Goal: Task Accomplishment & Management: Manage account settings

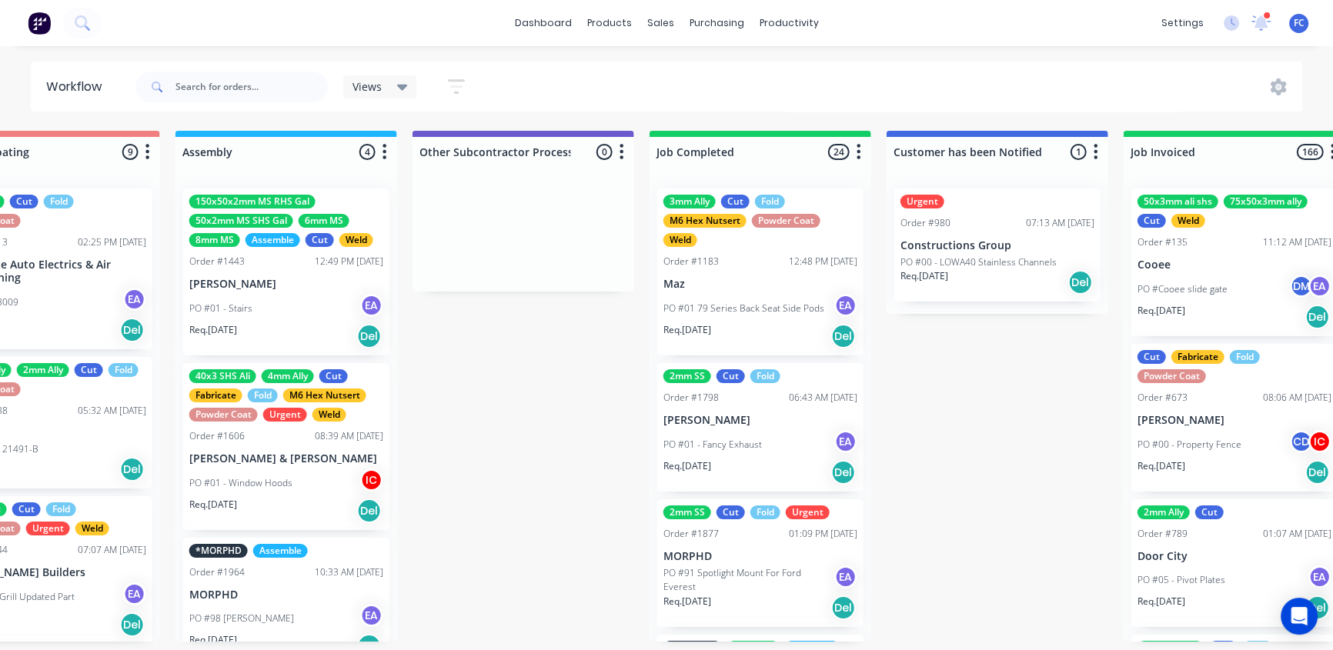
scroll to position [3161, 0]
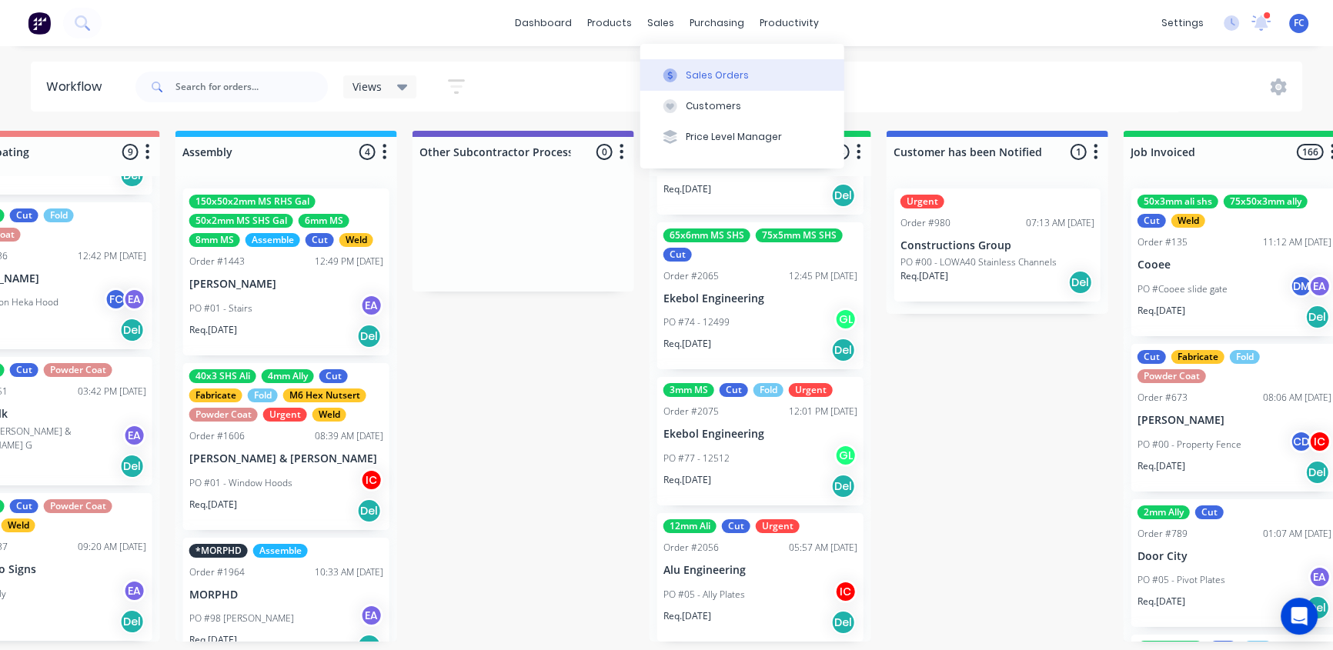
click at [697, 62] on button "Sales Orders" at bounding box center [742, 74] width 204 height 31
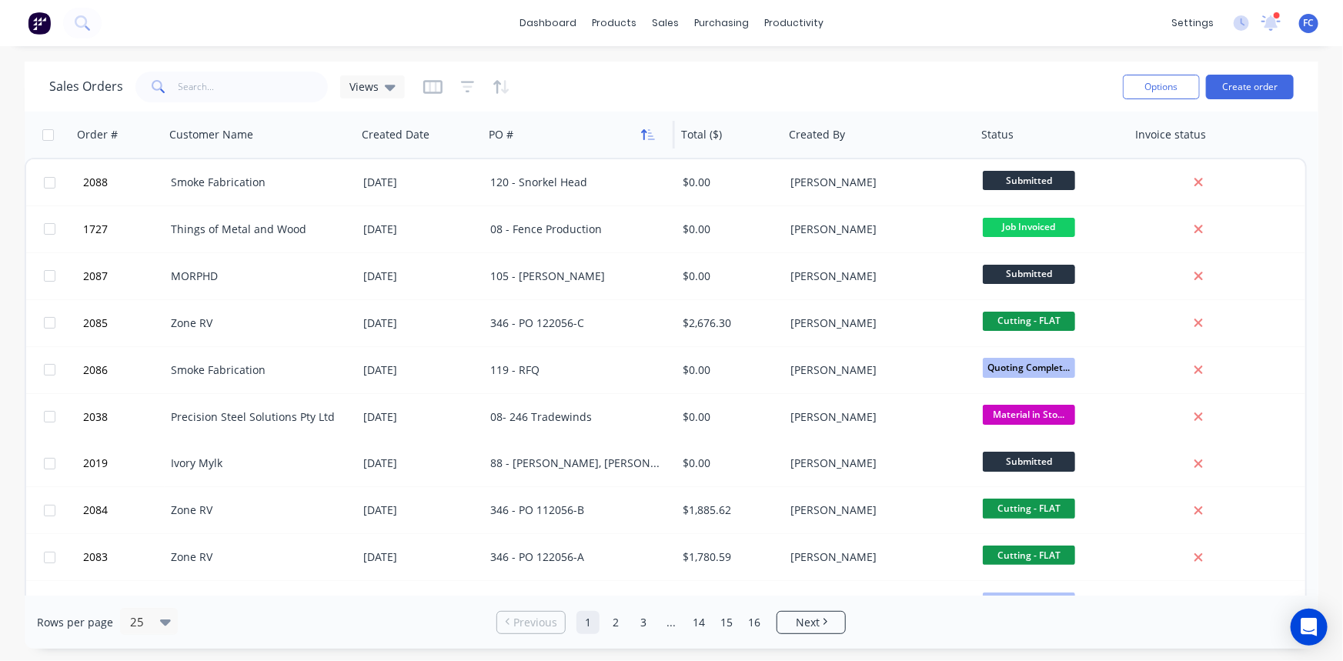
click at [649, 133] on icon "button" at bounding box center [648, 135] width 14 height 12
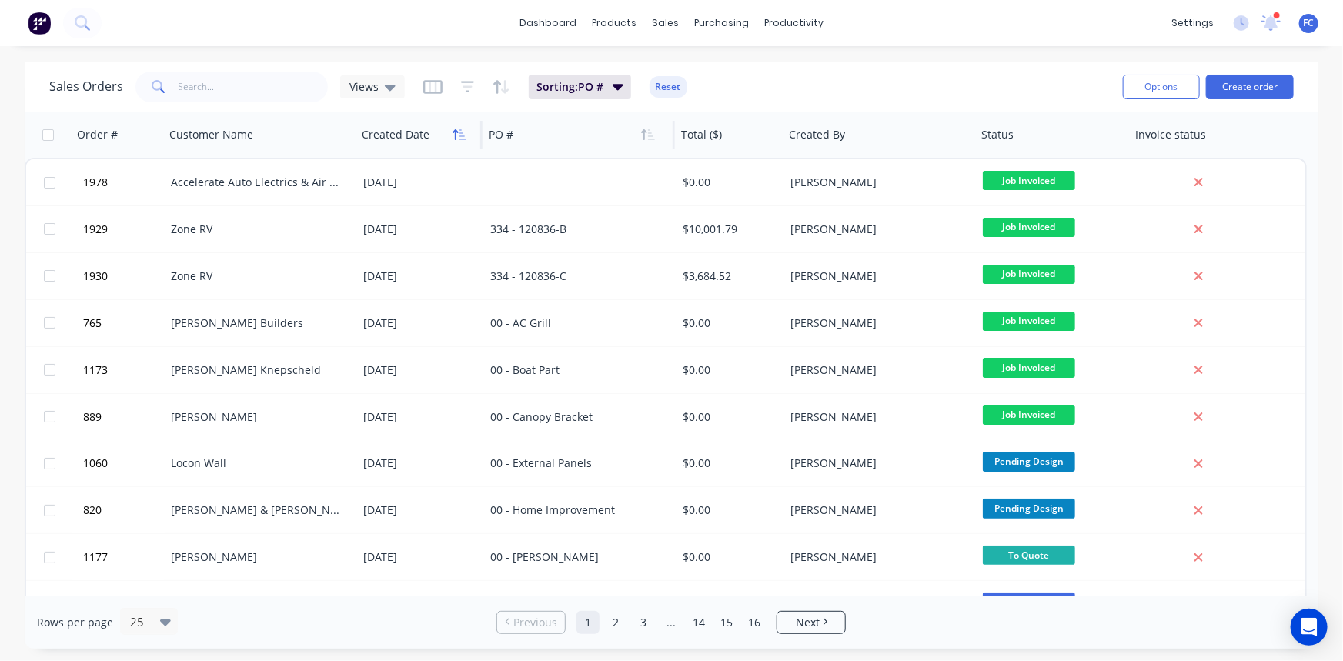
click at [453, 129] on icon "button" at bounding box center [460, 135] width 14 height 12
click at [462, 123] on button "button" at bounding box center [459, 134] width 23 height 23
click at [457, 139] on icon "button" at bounding box center [460, 135] width 14 height 12
click at [462, 135] on icon "button" at bounding box center [460, 135] width 14 height 12
click at [704, 86] on button "Sales Orders" at bounding box center [747, 73] width 204 height 31
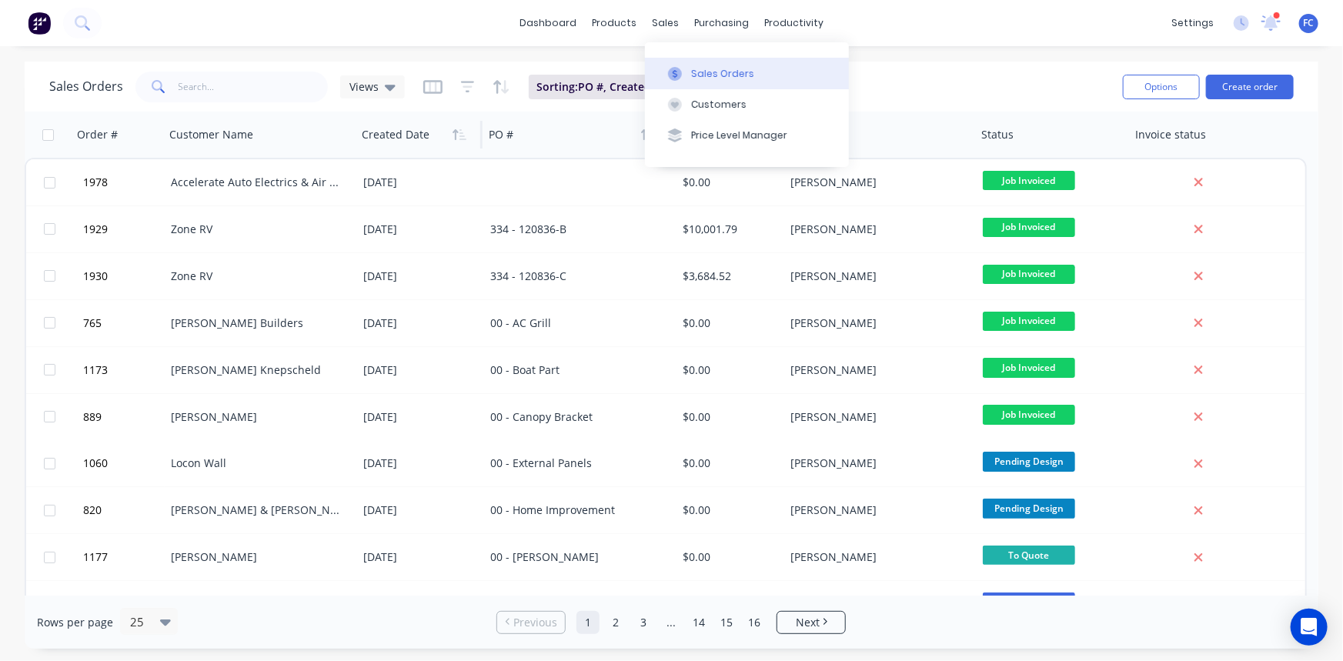
click at [701, 69] on div "Sales Orders" at bounding box center [722, 74] width 63 height 14
click at [590, 89] on span "Sorting: PO #, Created Date" at bounding box center [608, 86] width 142 height 15
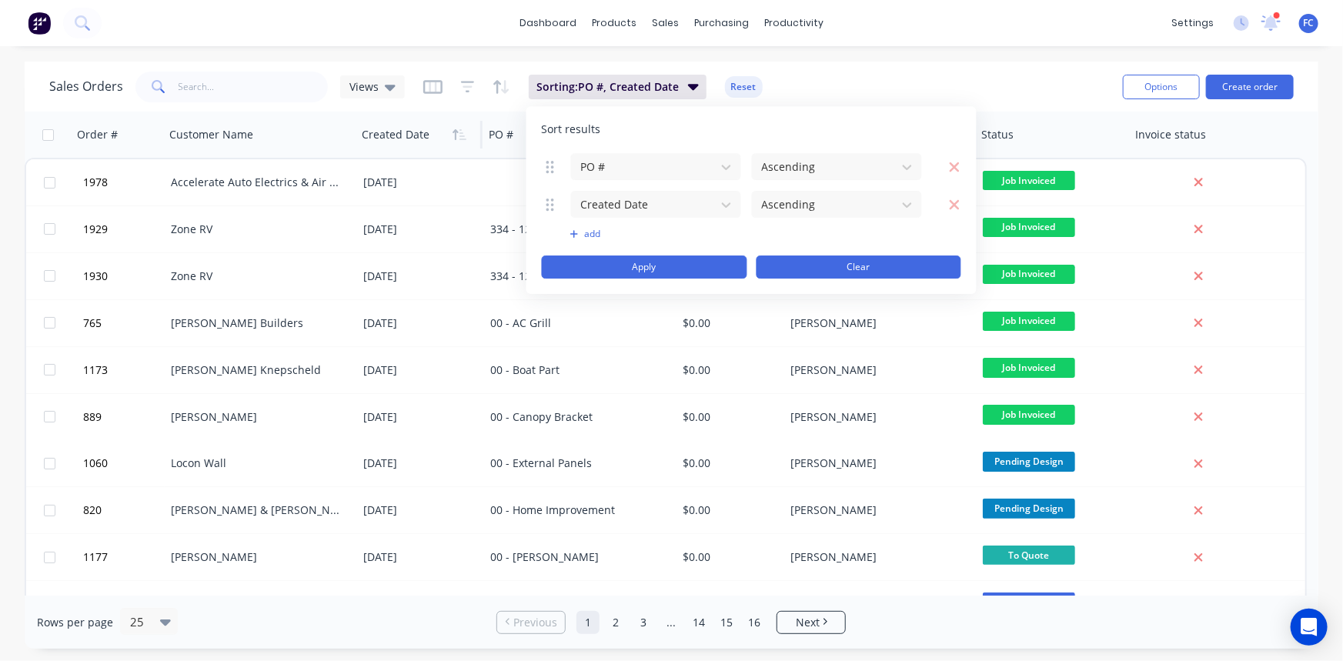
click at [808, 263] on button "Clear" at bounding box center [859, 267] width 206 height 23
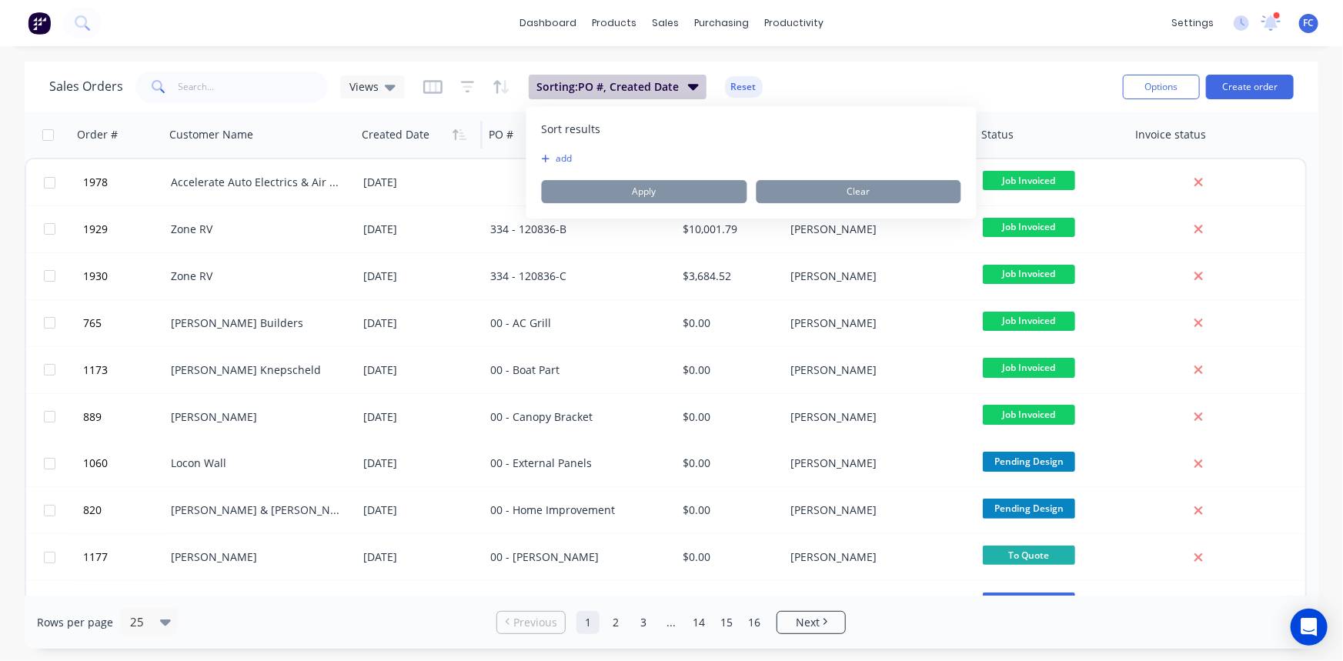
click at [680, 78] on button "Sorting: PO #, Created Date" at bounding box center [618, 87] width 178 height 25
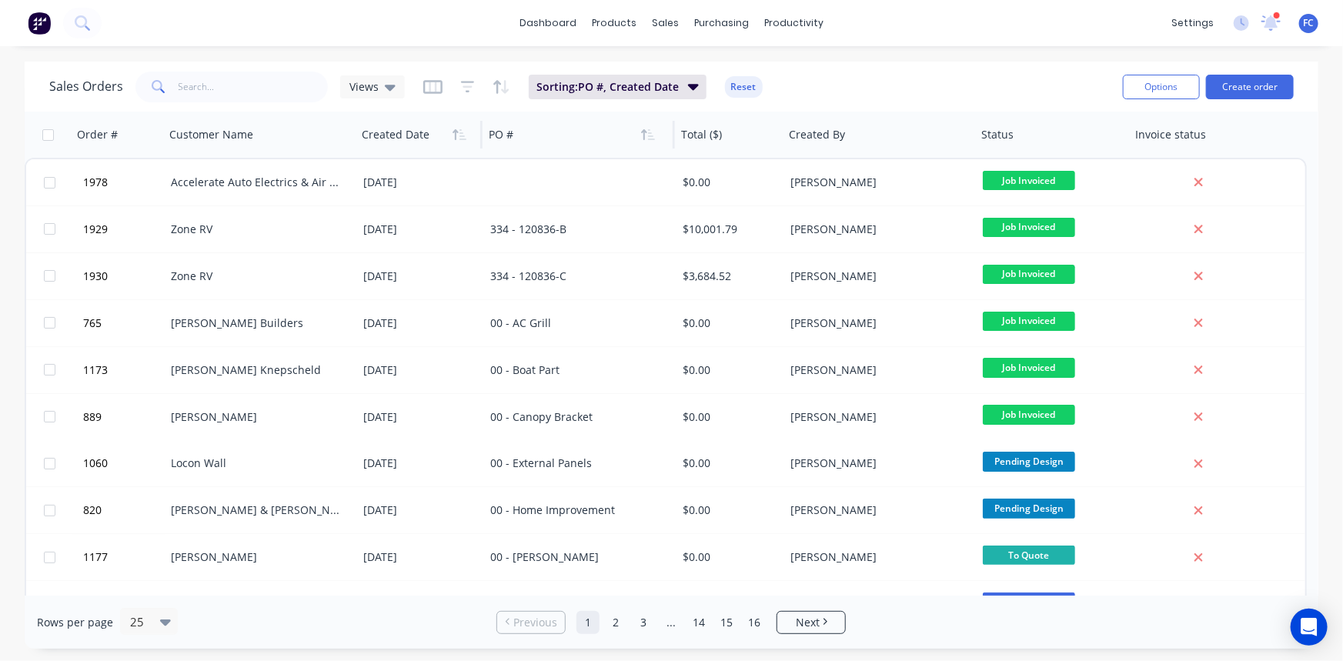
click at [437, 135] on div at bounding box center [416, 134] width 109 height 31
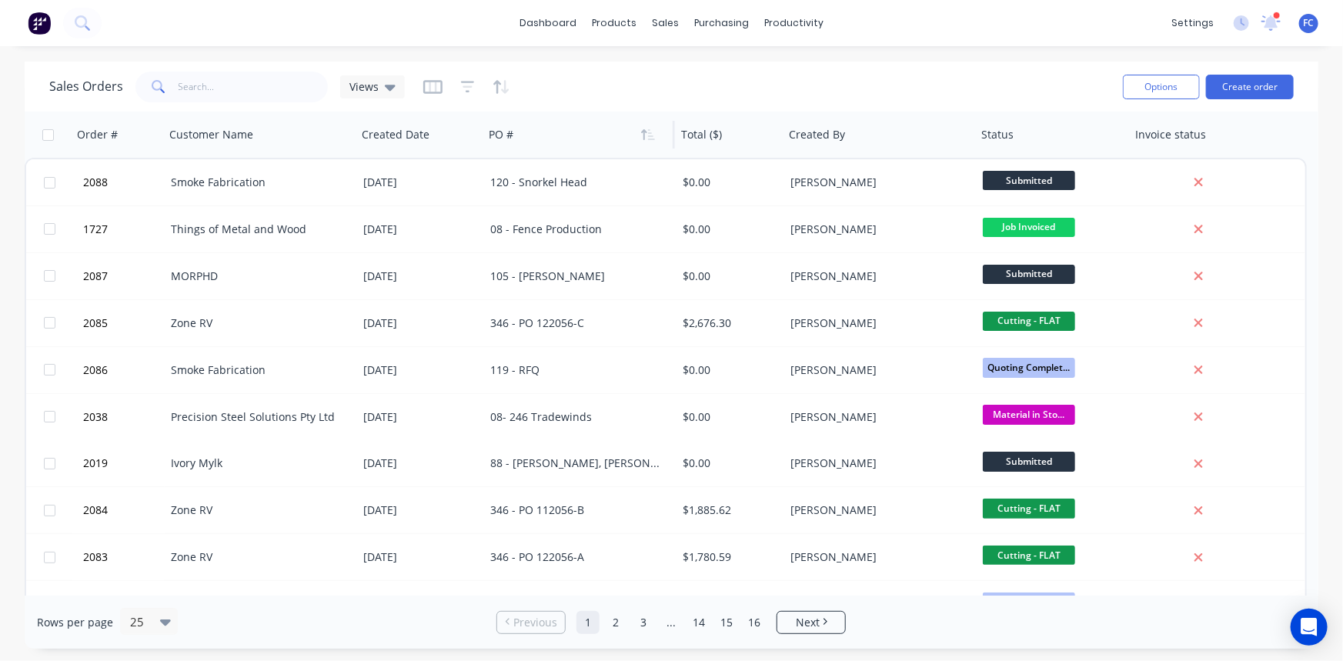
click at [634, 139] on div at bounding box center [574, 134] width 171 height 31
click at [442, 131] on div at bounding box center [416, 134] width 109 height 31
click at [462, 137] on icon "button" at bounding box center [460, 135] width 14 height 12
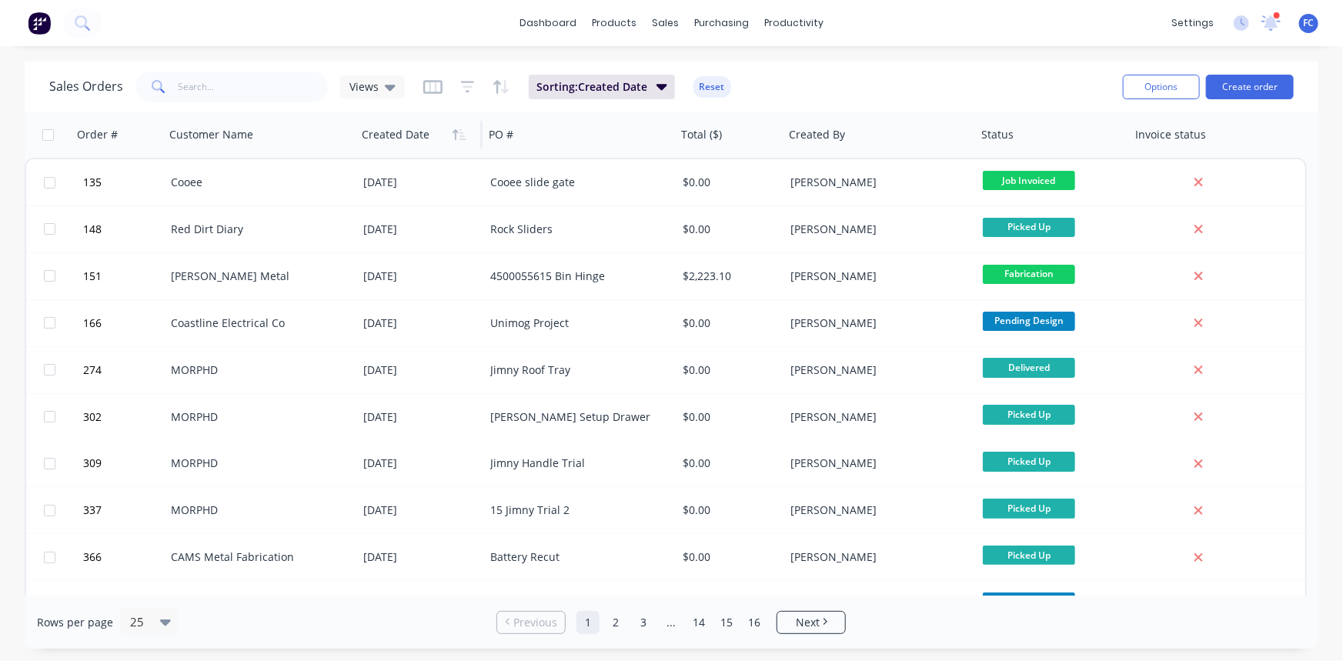
click at [460, 137] on icon "button" at bounding box center [460, 135] width 14 height 12
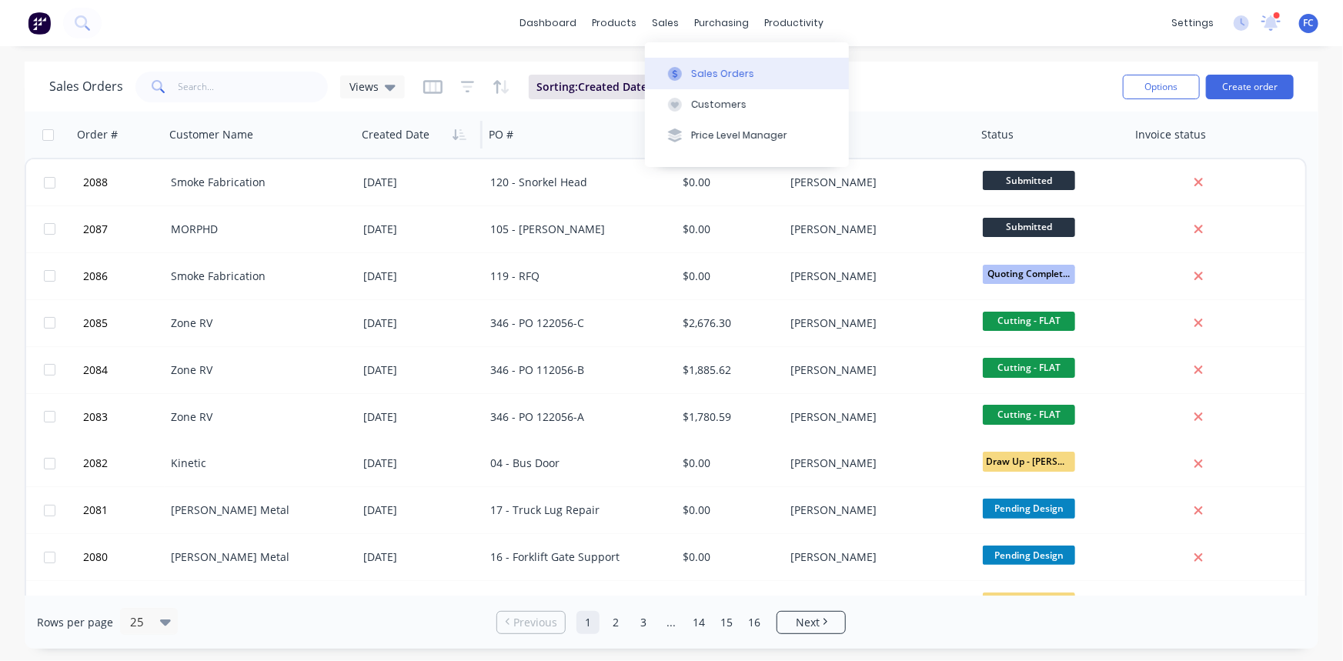
click at [696, 70] on div "Sales Orders" at bounding box center [722, 74] width 63 height 14
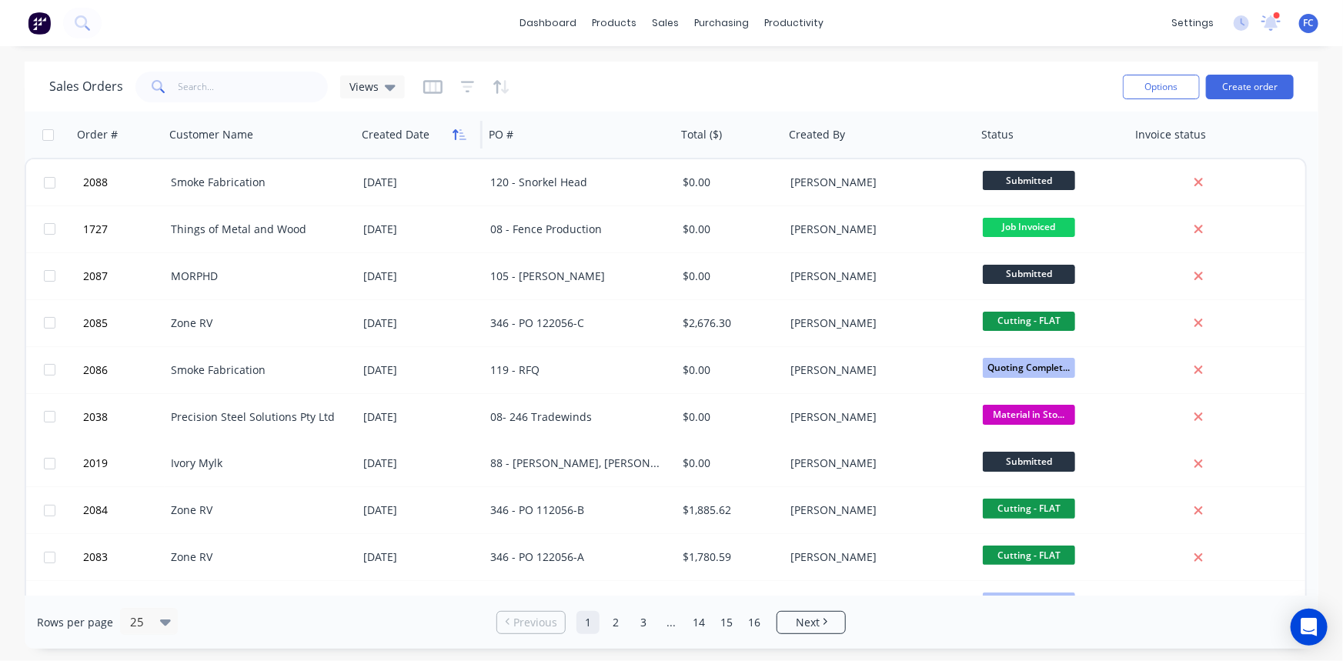
click at [455, 133] on icon "button" at bounding box center [455, 134] width 5 height 11
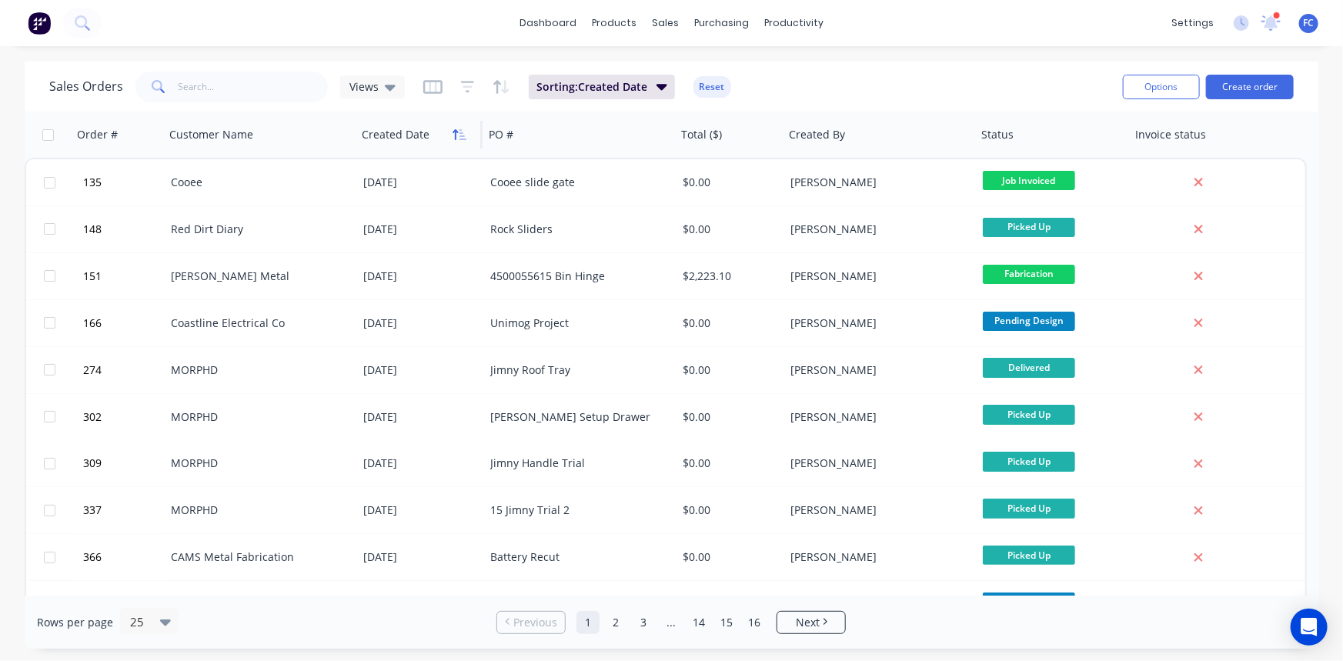
click at [458, 133] on icon "button" at bounding box center [460, 135] width 14 height 12
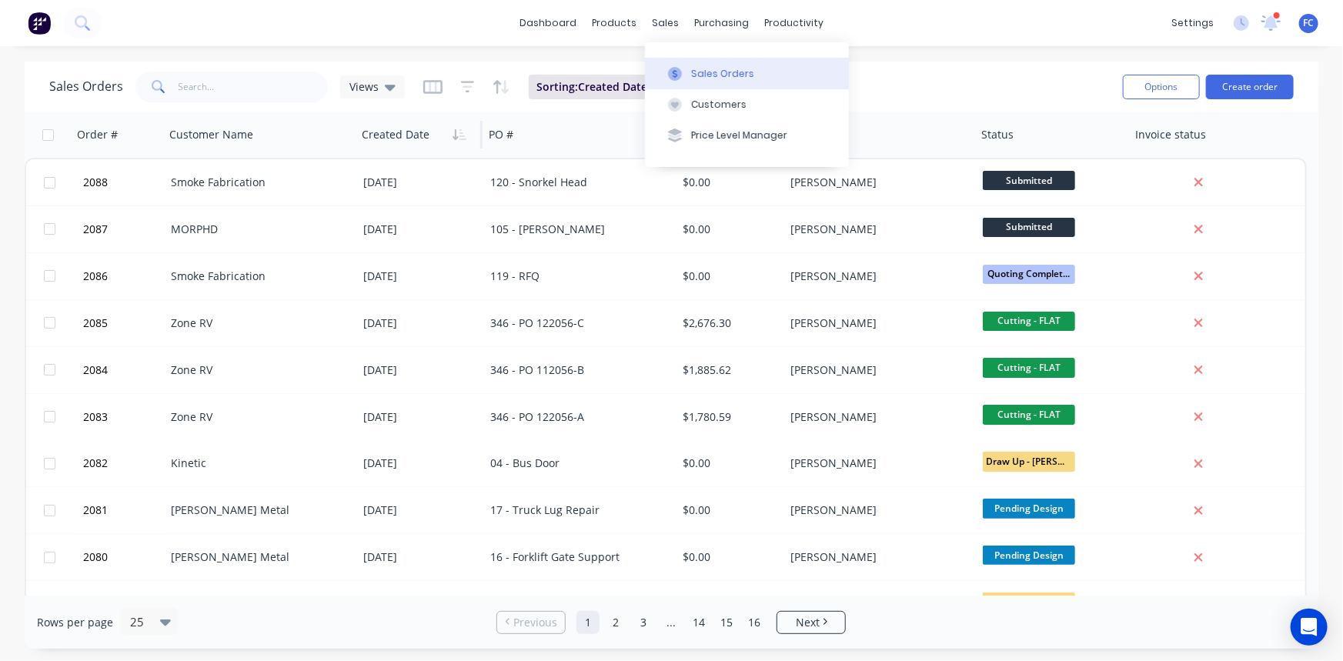
drag, startPoint x: 695, startPoint y: 68, endPoint x: 661, endPoint y: 61, distance: 34.6
click at [695, 68] on div "Sales Orders" at bounding box center [722, 74] width 63 height 14
click at [692, 69] on div "Sales Orders" at bounding box center [722, 74] width 63 height 14
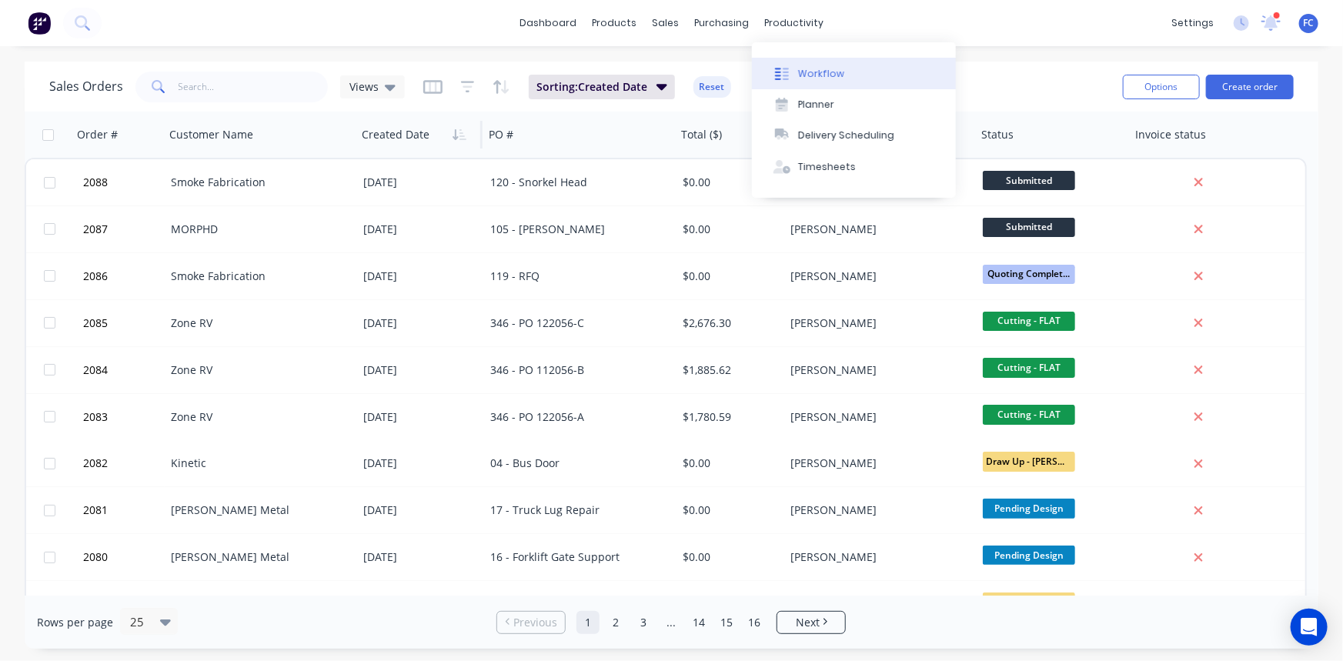
click at [804, 77] on div "Workflow" at bounding box center [821, 74] width 46 height 14
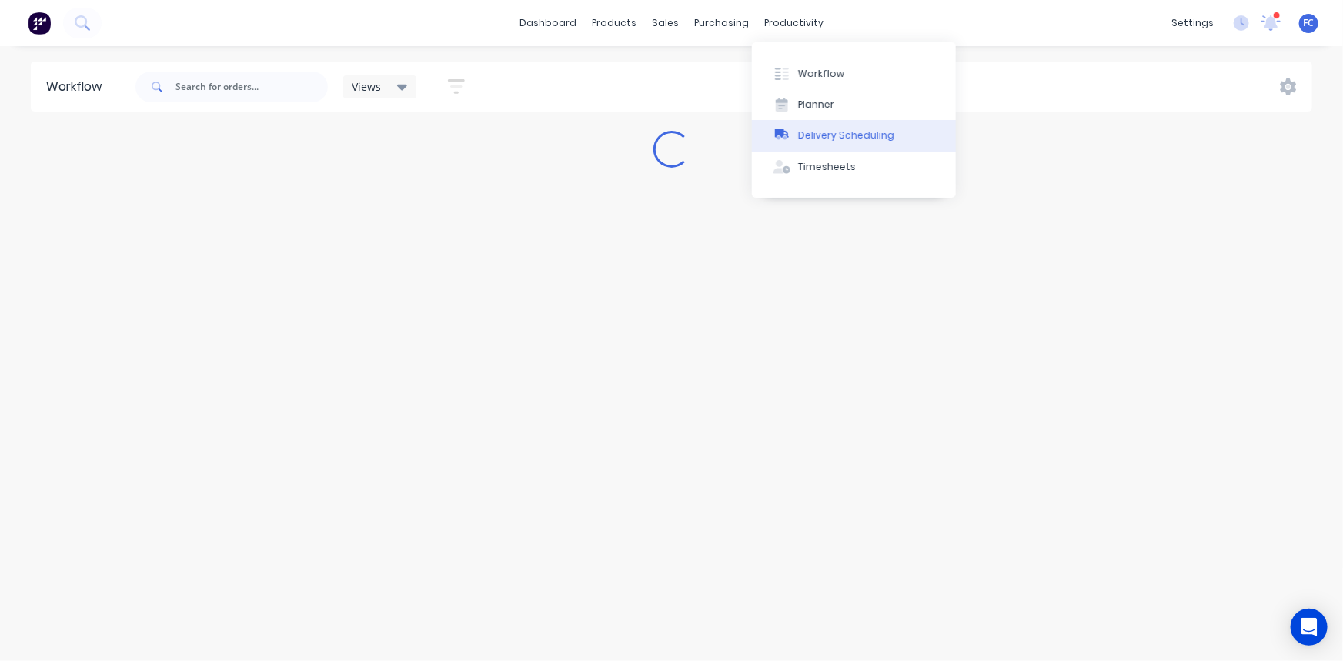
click at [811, 133] on div "Delivery Scheduling" at bounding box center [846, 136] width 96 height 14
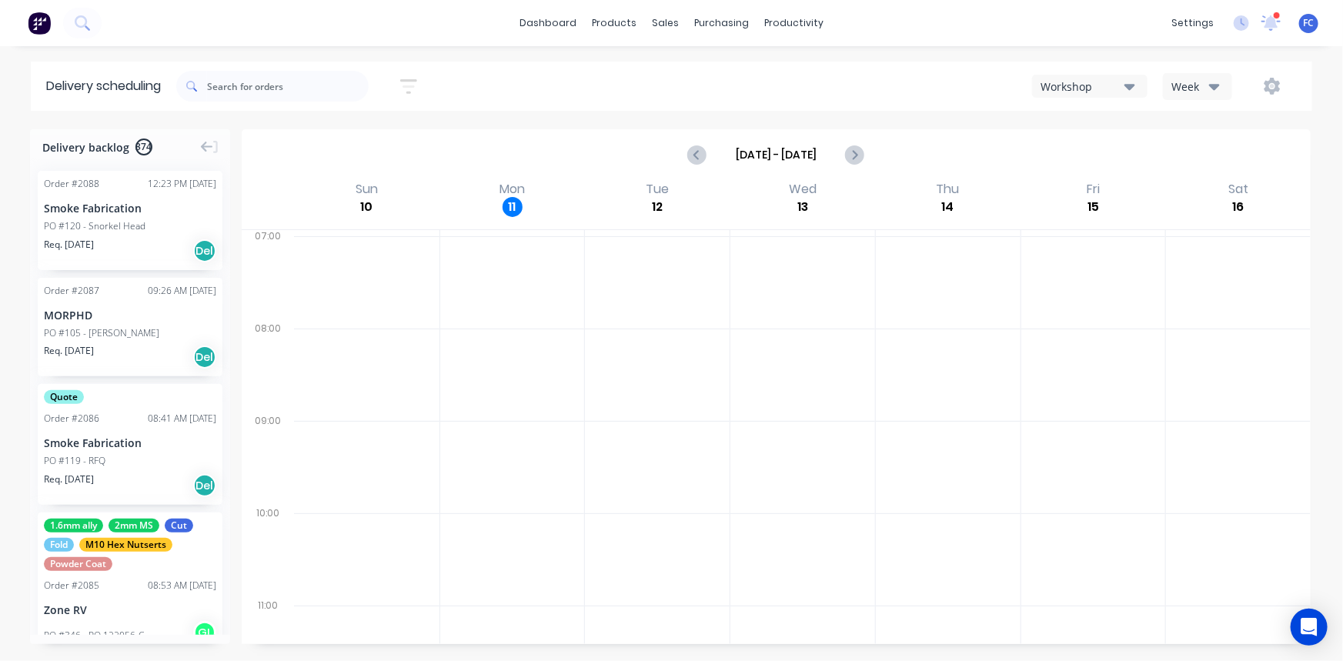
click at [112, 196] on div "Order # 2088 12:23 PM 11/08/25 Smoke Fabrication PO #120 - Snorkel Head Req. 25…" at bounding box center [130, 220] width 185 height 99
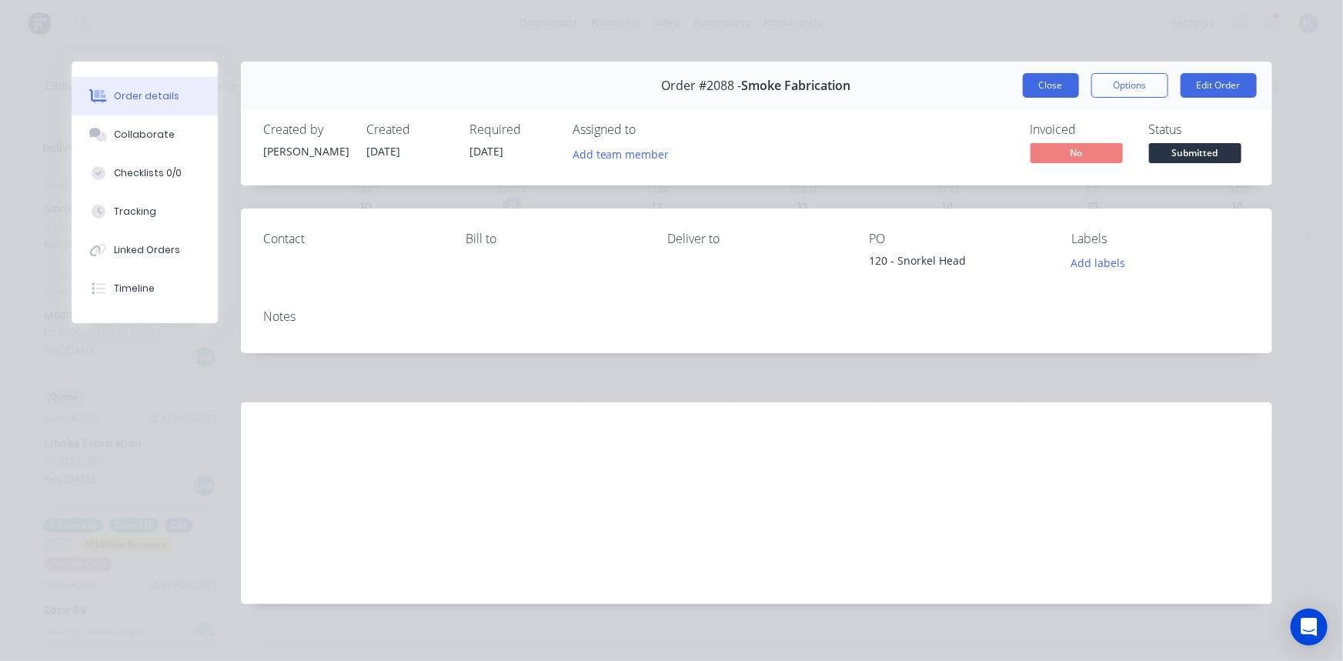
click at [1026, 82] on button "Close" at bounding box center [1051, 85] width 56 height 25
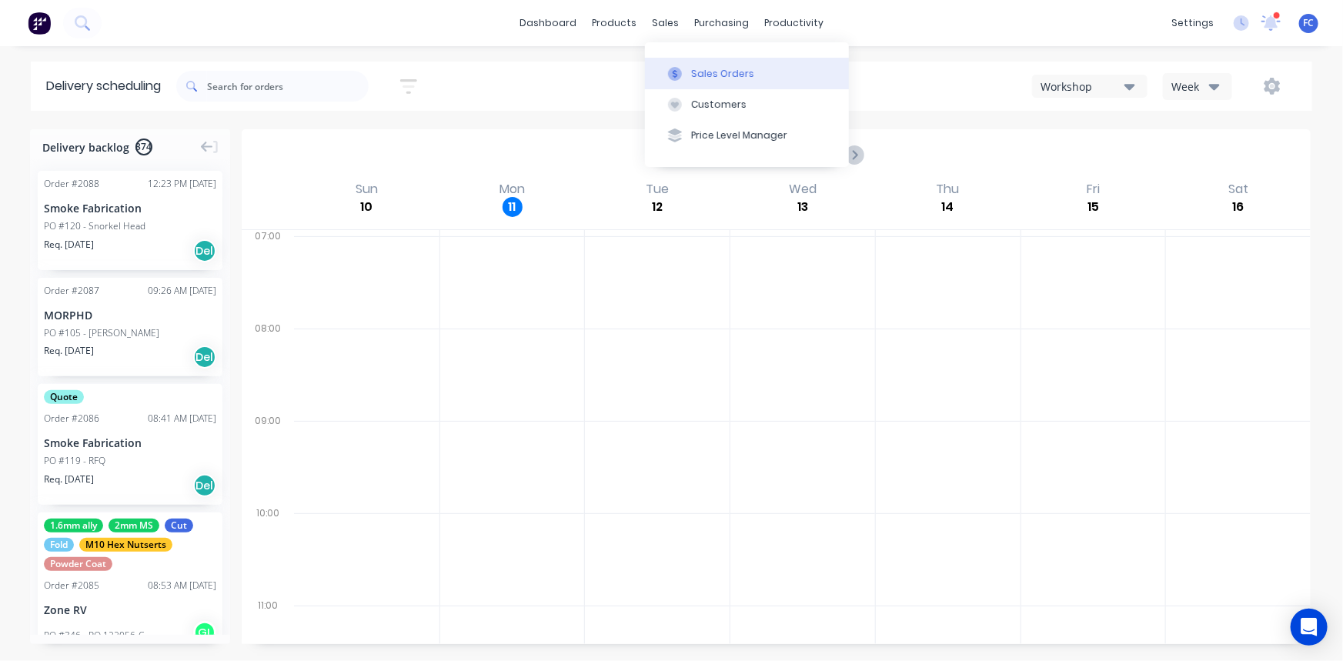
click at [704, 75] on div "Sales Orders" at bounding box center [722, 74] width 63 height 14
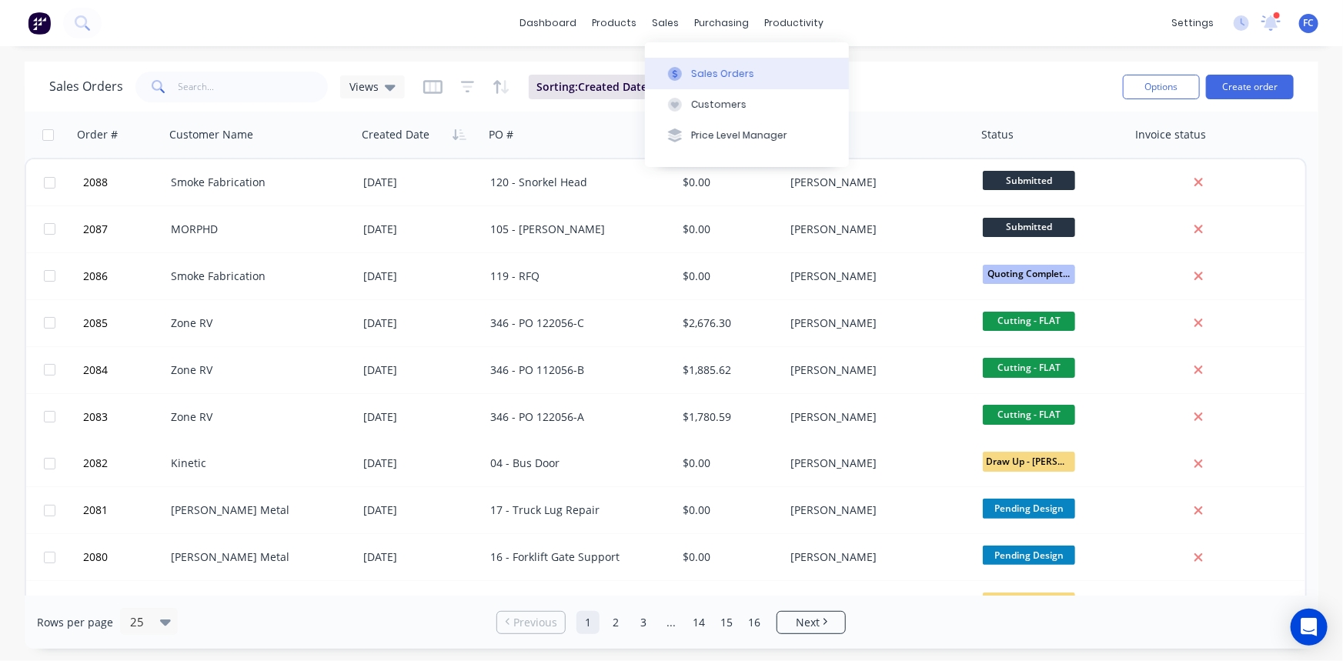
click at [686, 73] on div at bounding box center [675, 74] width 23 height 14
click at [697, 70] on div "Sales Orders" at bounding box center [722, 74] width 63 height 14
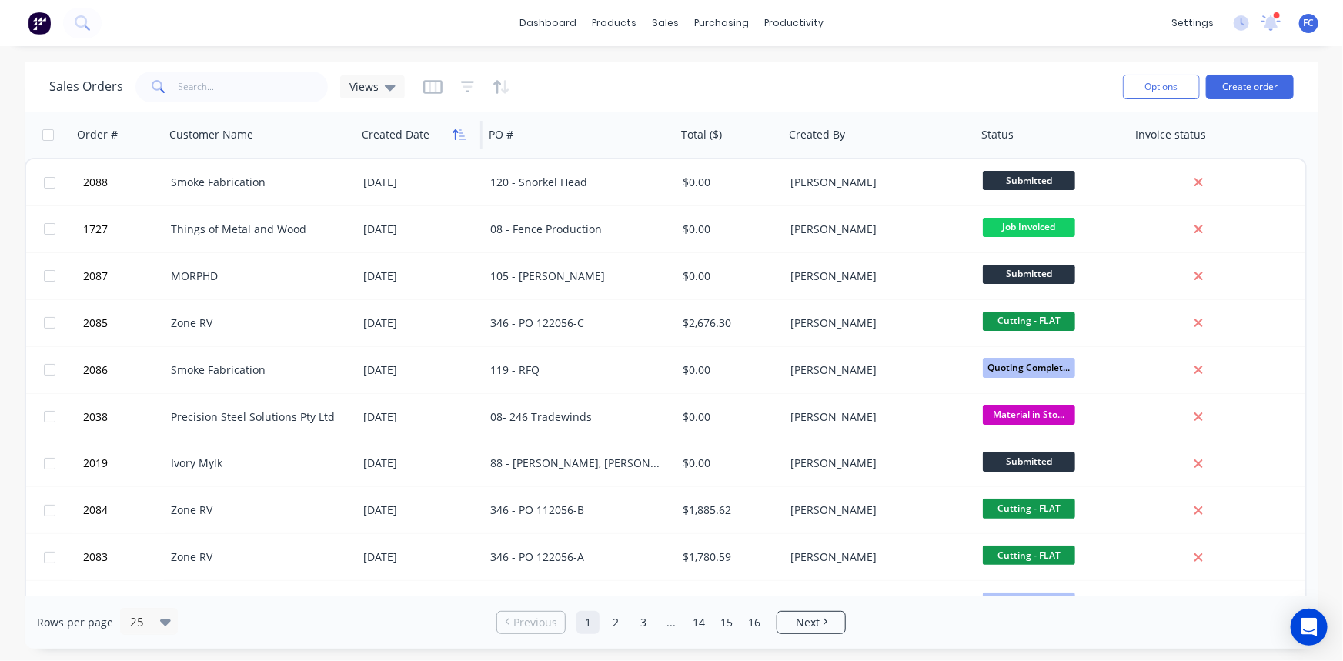
click at [453, 135] on icon "button" at bounding box center [460, 135] width 14 height 12
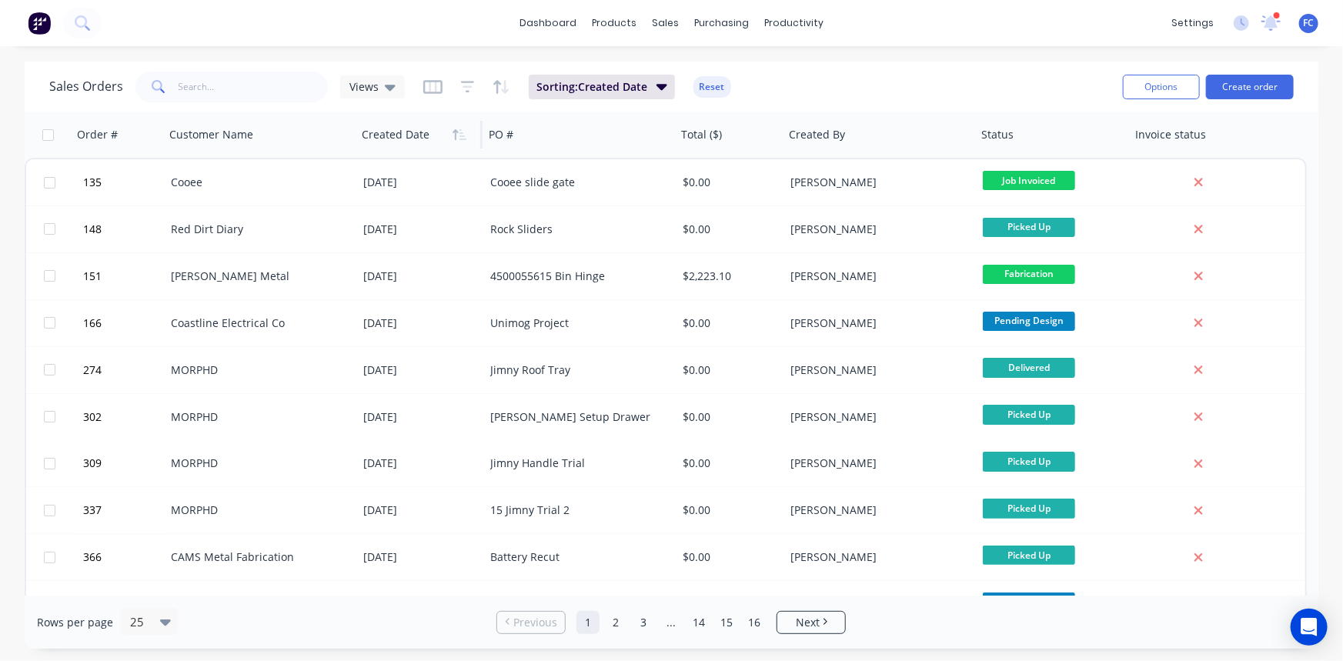
click at [453, 136] on icon "button" at bounding box center [460, 135] width 14 height 12
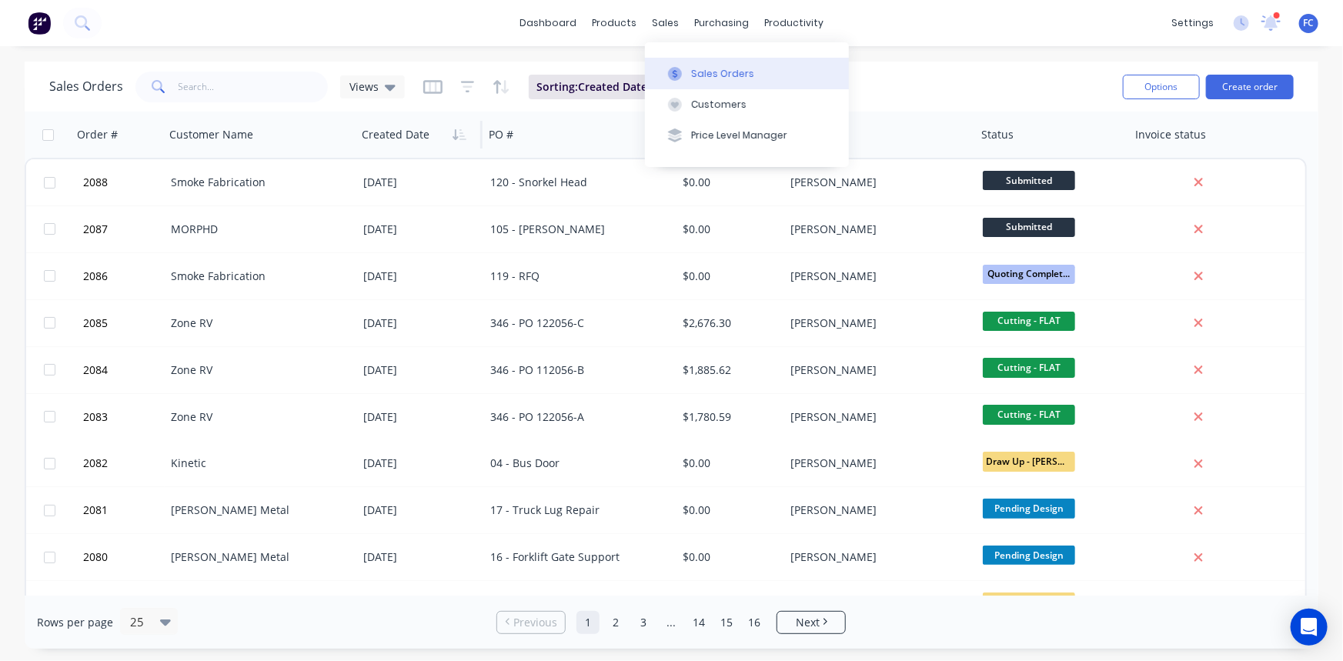
click at [722, 72] on div "Sales Orders" at bounding box center [722, 74] width 63 height 14
click at [751, 95] on button "Customers" at bounding box center [747, 104] width 204 height 31
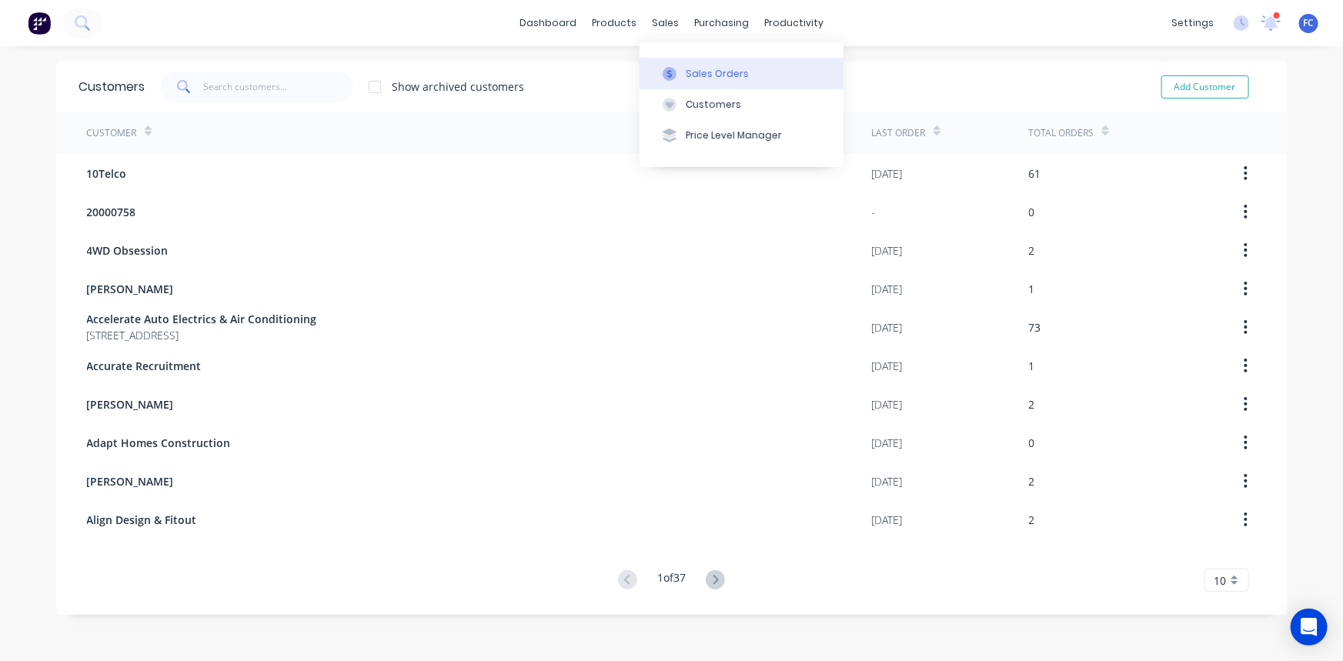
click at [685, 65] on button "Sales Orders" at bounding box center [742, 73] width 204 height 31
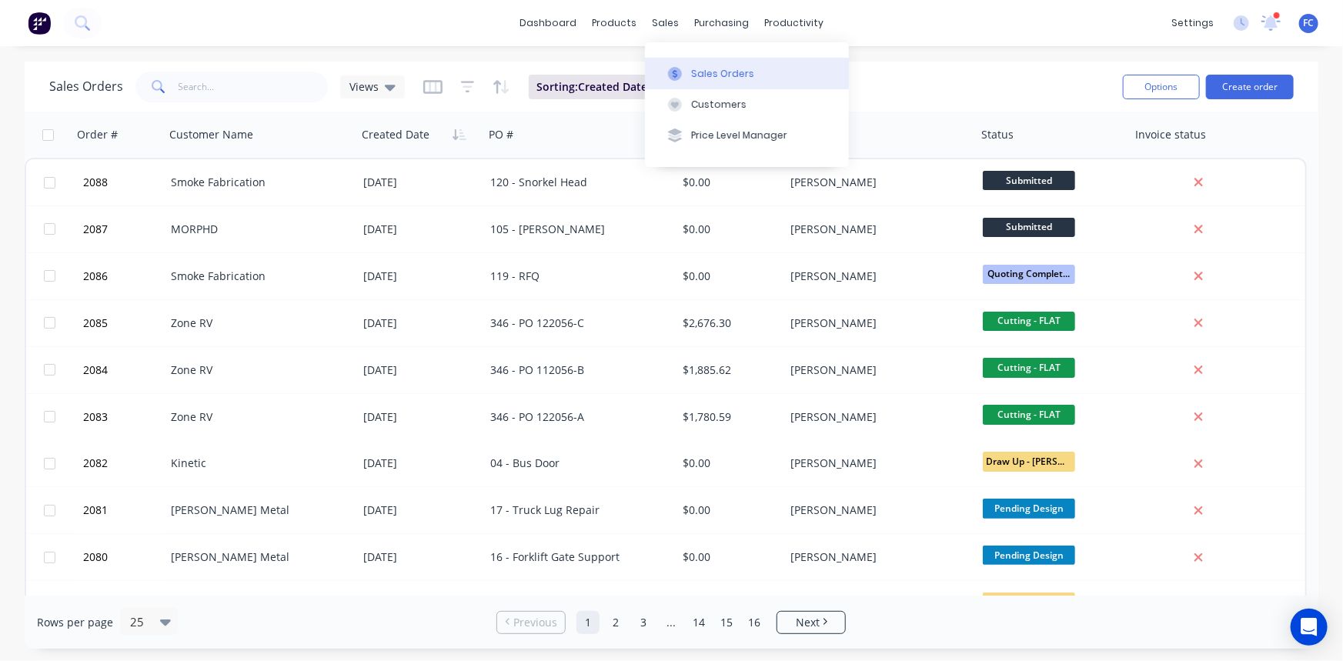
click at [702, 72] on div "Sales Orders" at bounding box center [722, 74] width 63 height 14
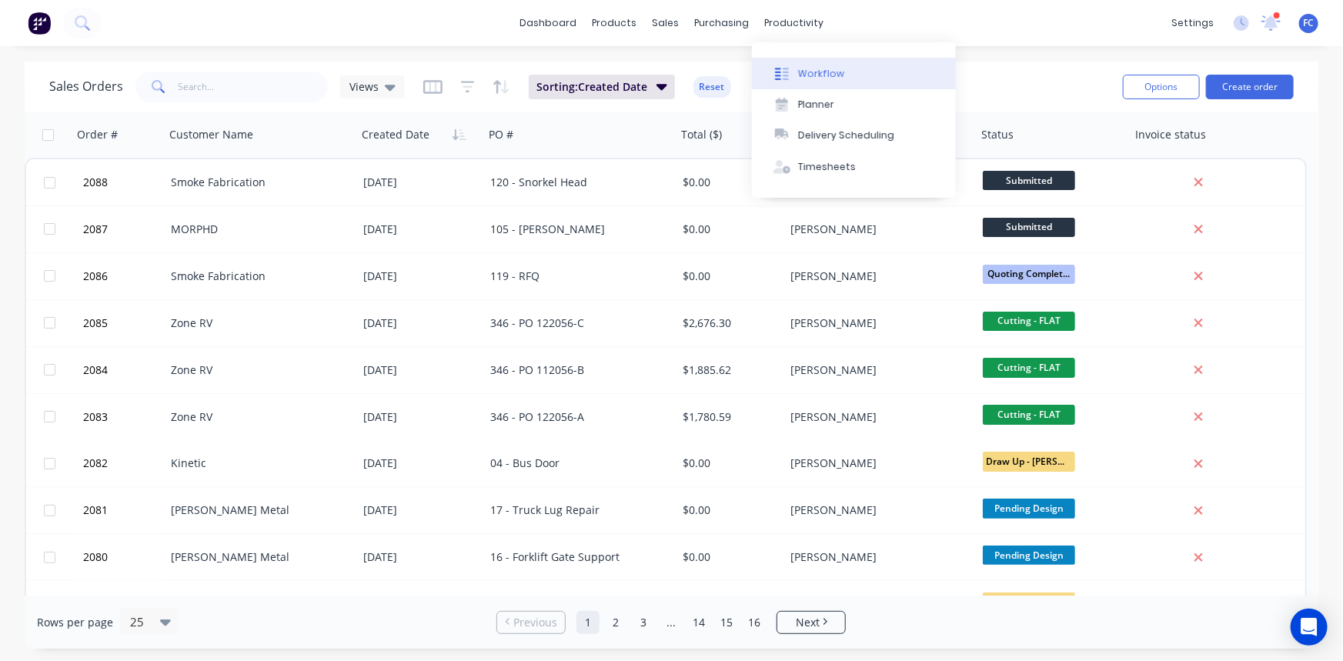
click at [798, 70] on div "Workflow" at bounding box center [821, 74] width 46 height 14
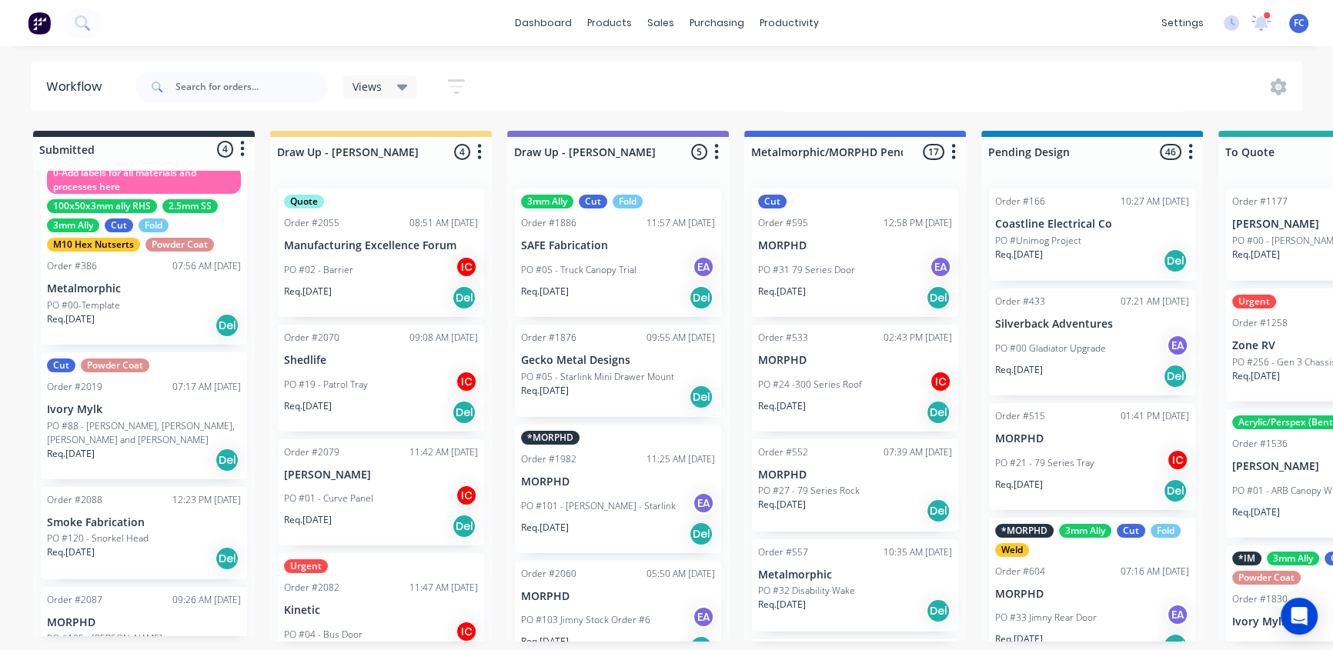
scroll to position [53, 0]
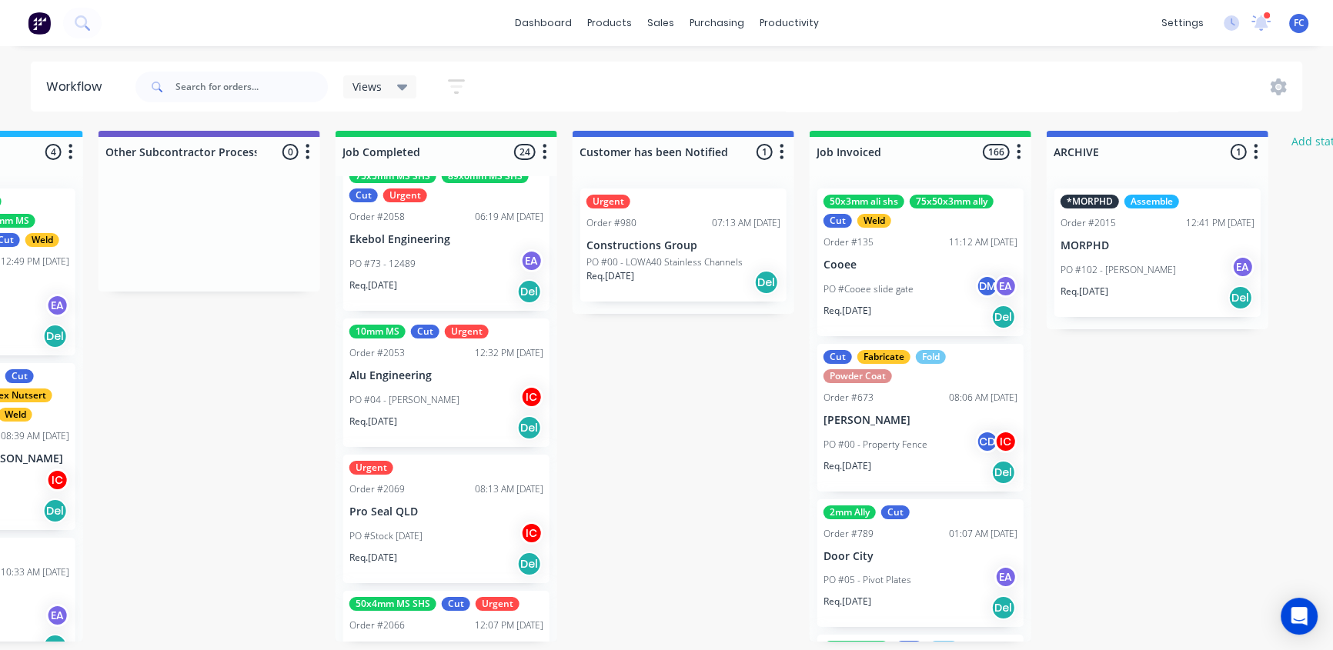
scroll to position [2601, 0]
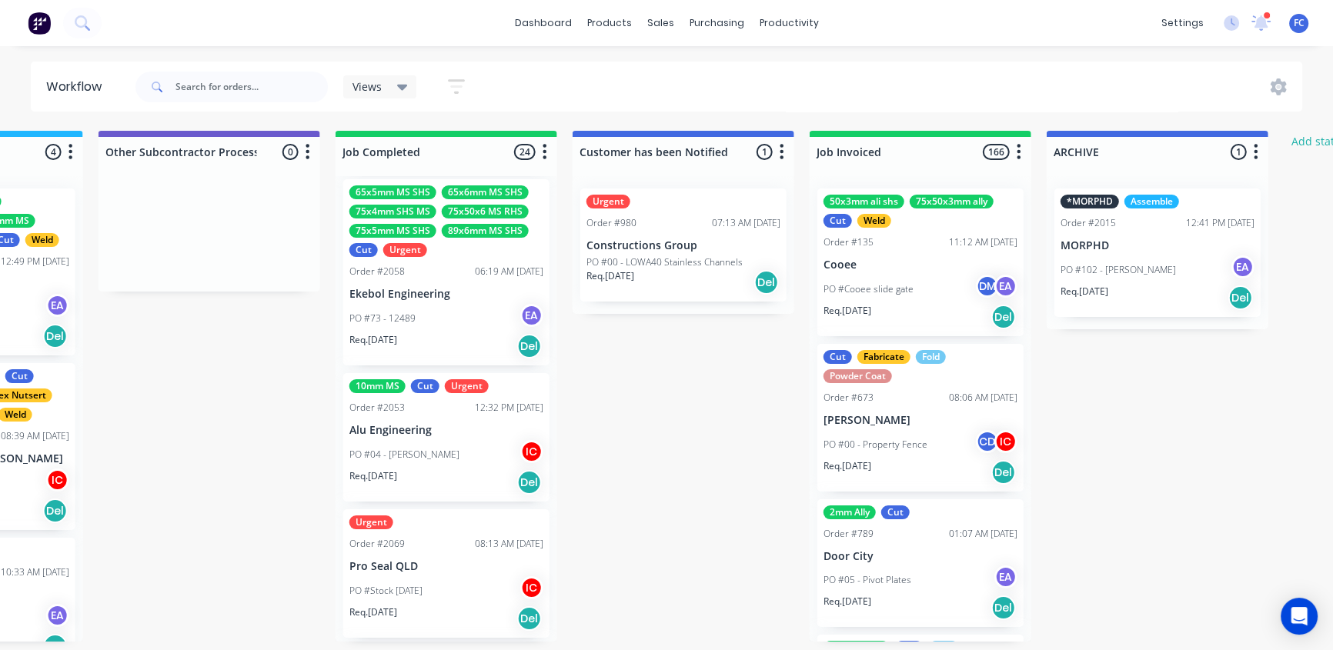
click at [413, 438] on div "10mm MS Cut Urgent Order #2053 12:32 PM 08/08/25 Alu Engineering PO #04 - Dean …" at bounding box center [446, 437] width 206 height 129
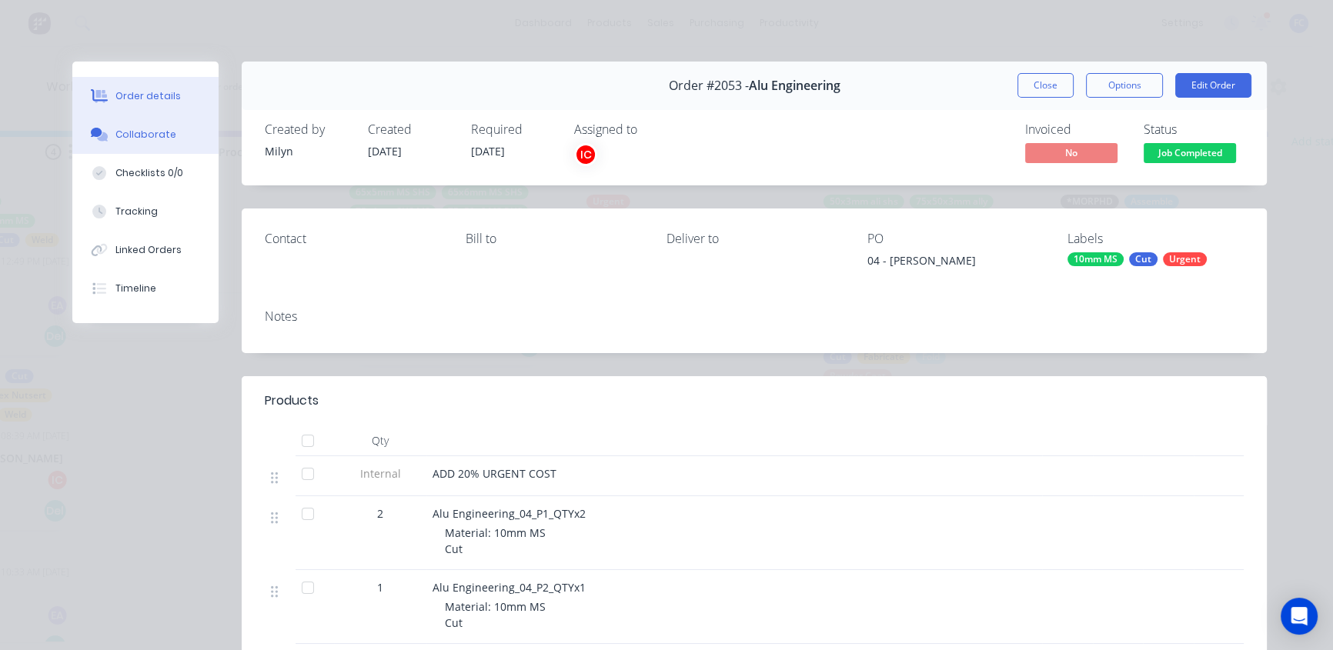
click at [125, 128] on div "Collaborate" at bounding box center [145, 135] width 61 height 14
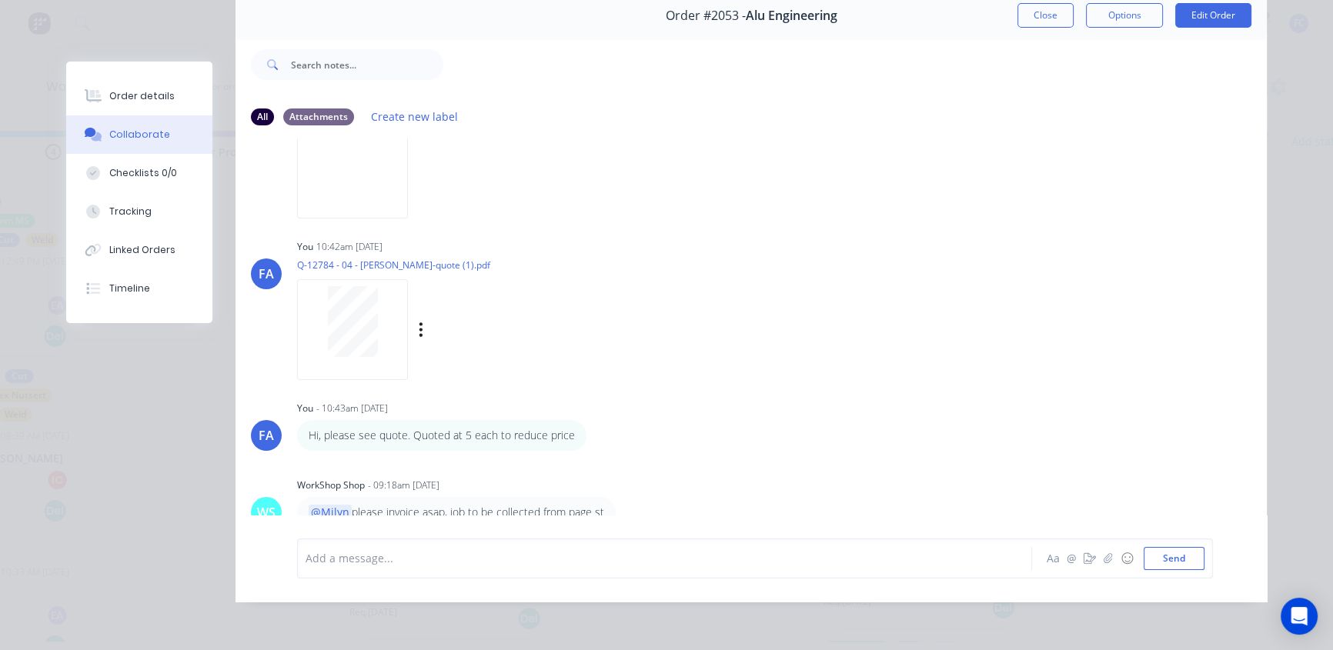
scroll to position [328, 0]
click at [160, 99] on div "Order details" at bounding box center [141, 96] width 65 height 14
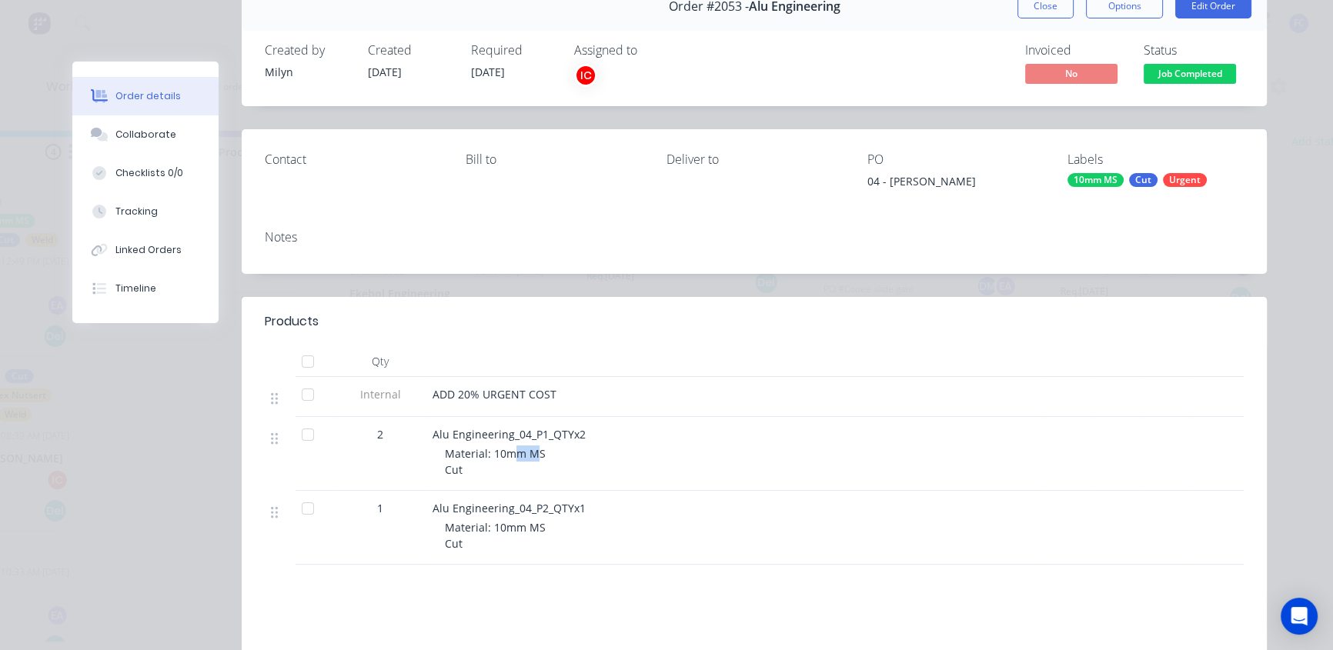
click at [508, 456] on span "Material: 10mm MS Cut" at bounding box center [495, 461] width 101 height 31
click at [539, 451] on div "Material: 10mm MS Cut" at bounding box center [740, 462] width 591 height 32
drag, startPoint x: 114, startPoint y: 133, endPoint x: 266, endPoint y: 189, distance: 161.7
click at [115, 133] on div "Collaborate" at bounding box center [145, 135] width 61 height 14
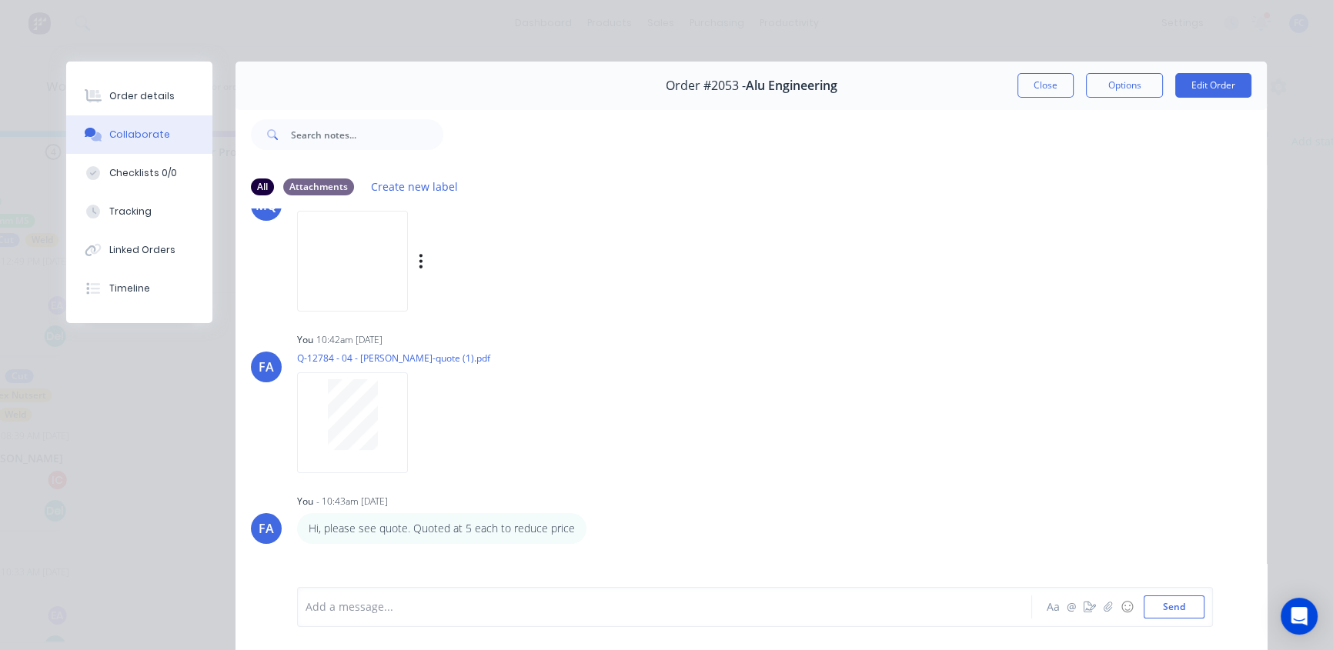
scroll to position [316, 0]
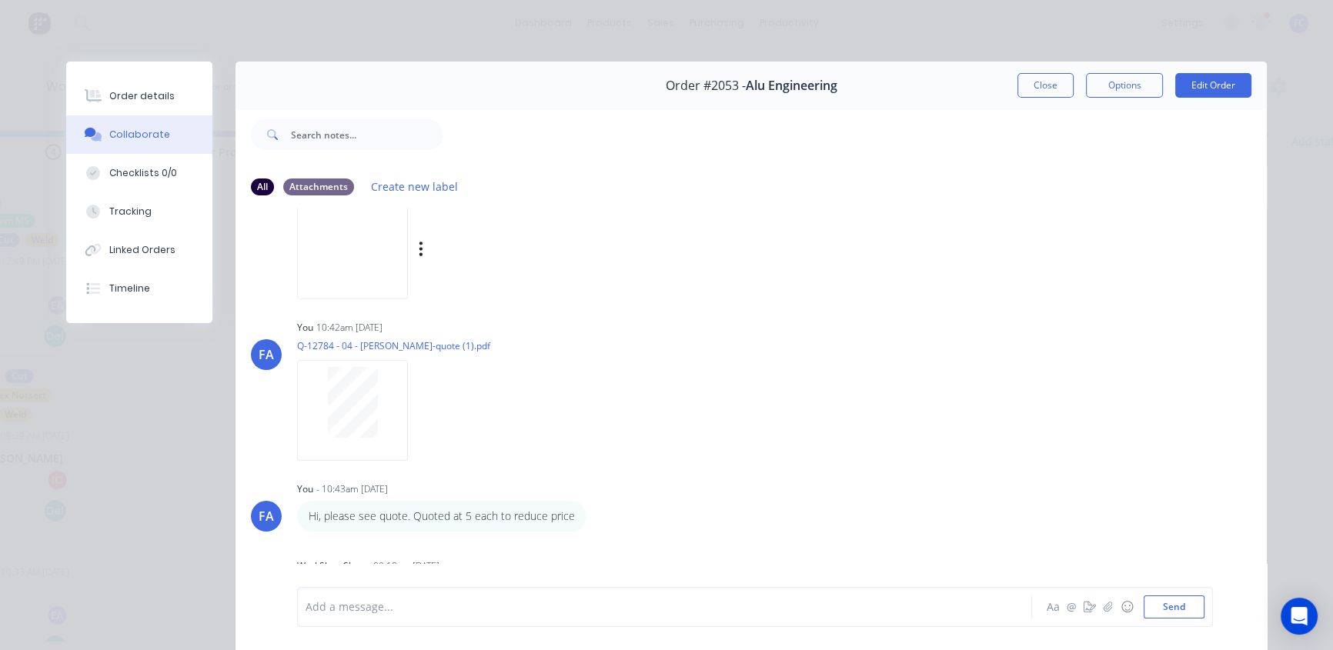
click at [366, 246] on img at bounding box center [352, 249] width 111 height 101
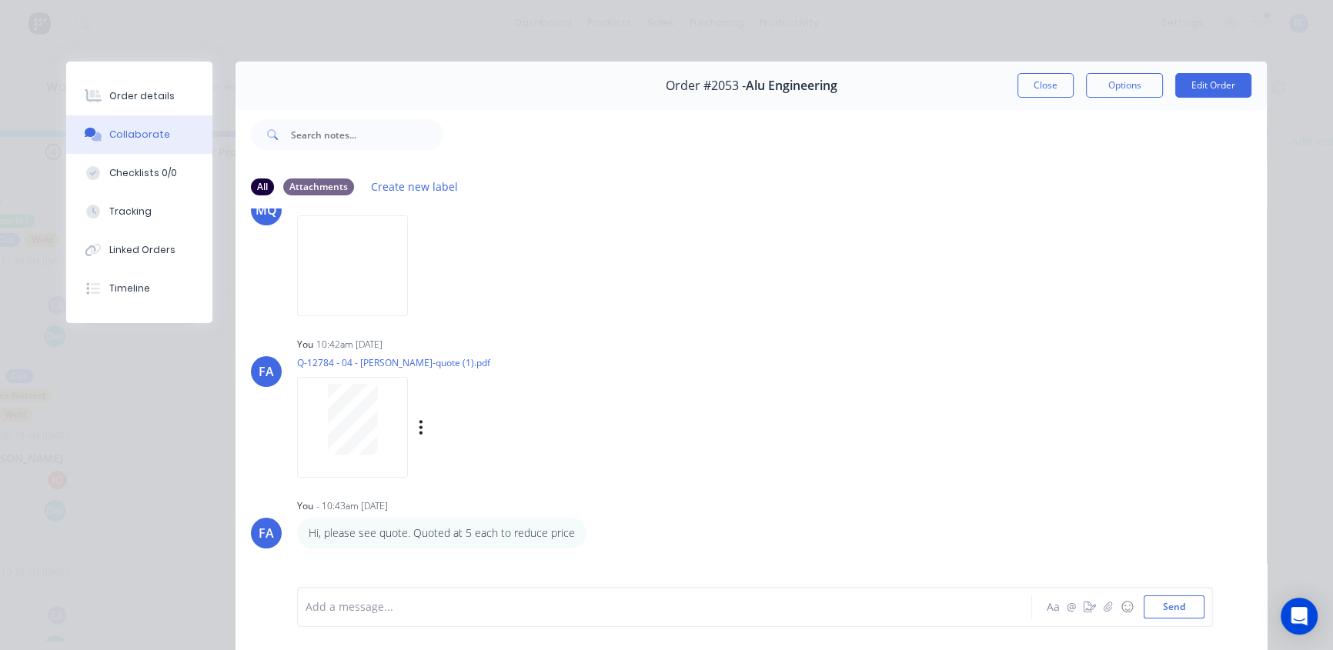
scroll to position [258, 0]
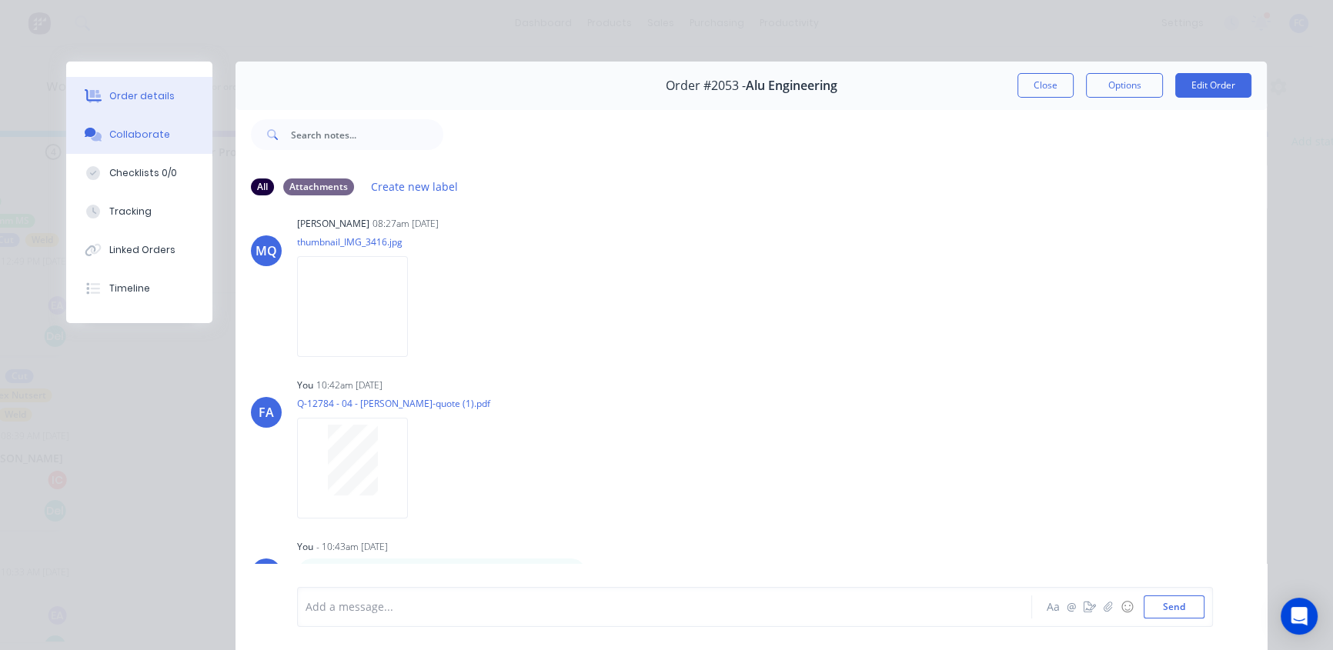
click at [119, 89] on div "Order details" at bounding box center [141, 96] width 65 height 14
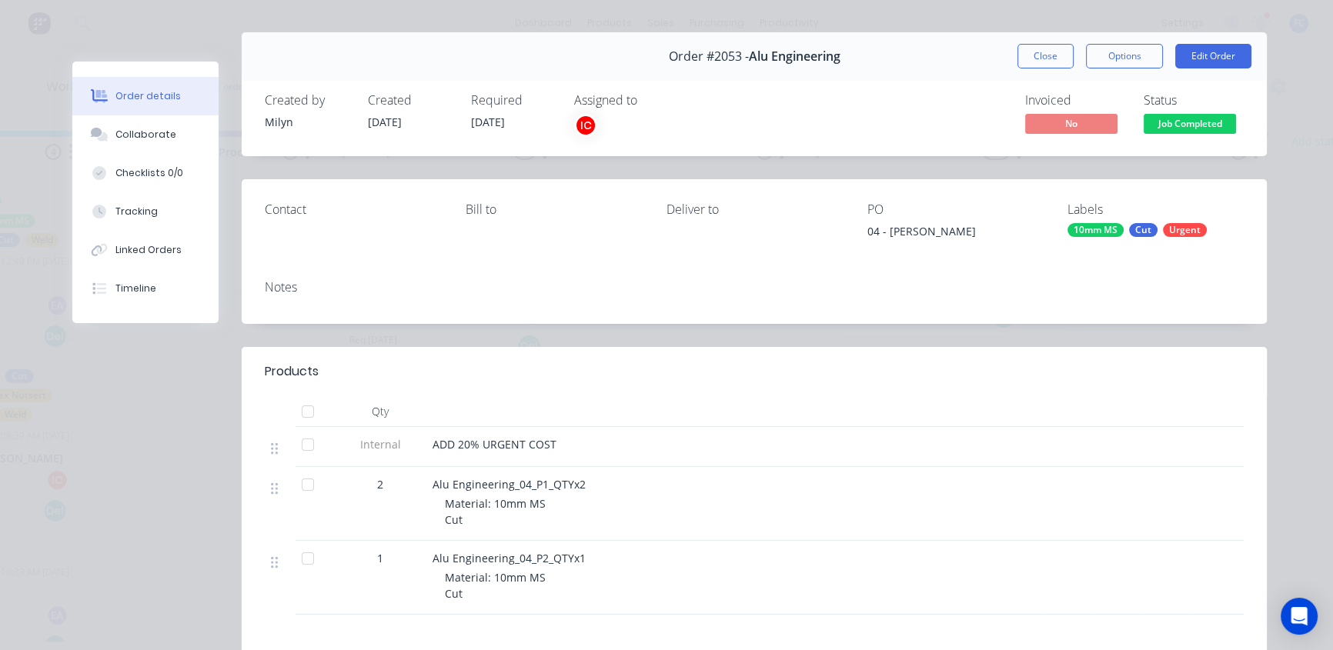
scroll to position [69, 0]
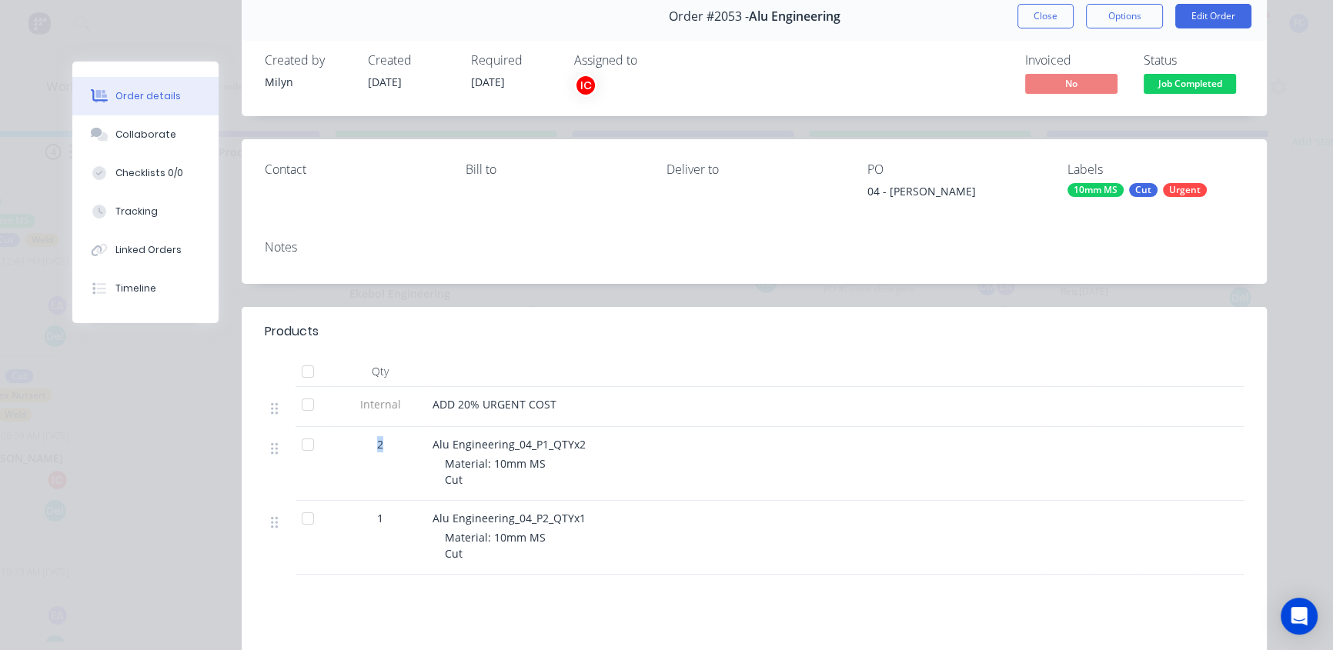
drag, startPoint x: 356, startPoint y: 441, endPoint x: 344, endPoint y: 439, distance: 11.8
click at [344, 439] on div "2" at bounding box center [380, 444] width 80 height 16
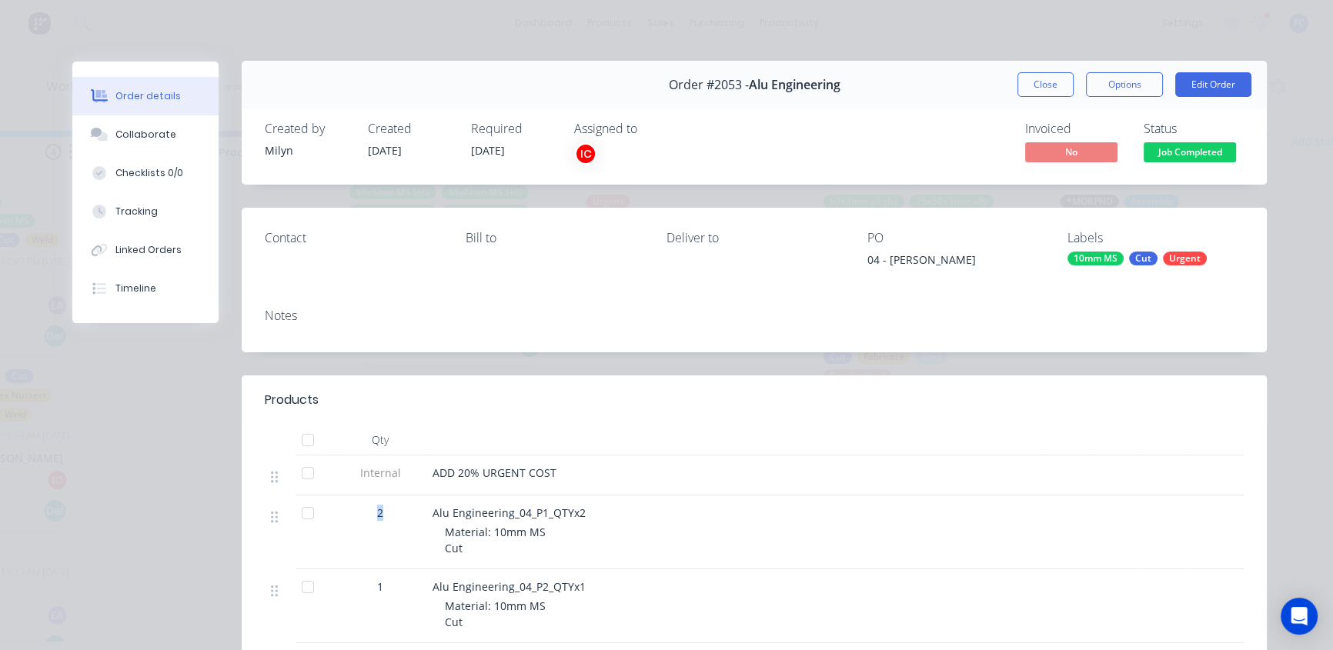
scroll to position [0, 0]
click at [1048, 85] on button "Close" at bounding box center [1046, 85] width 56 height 25
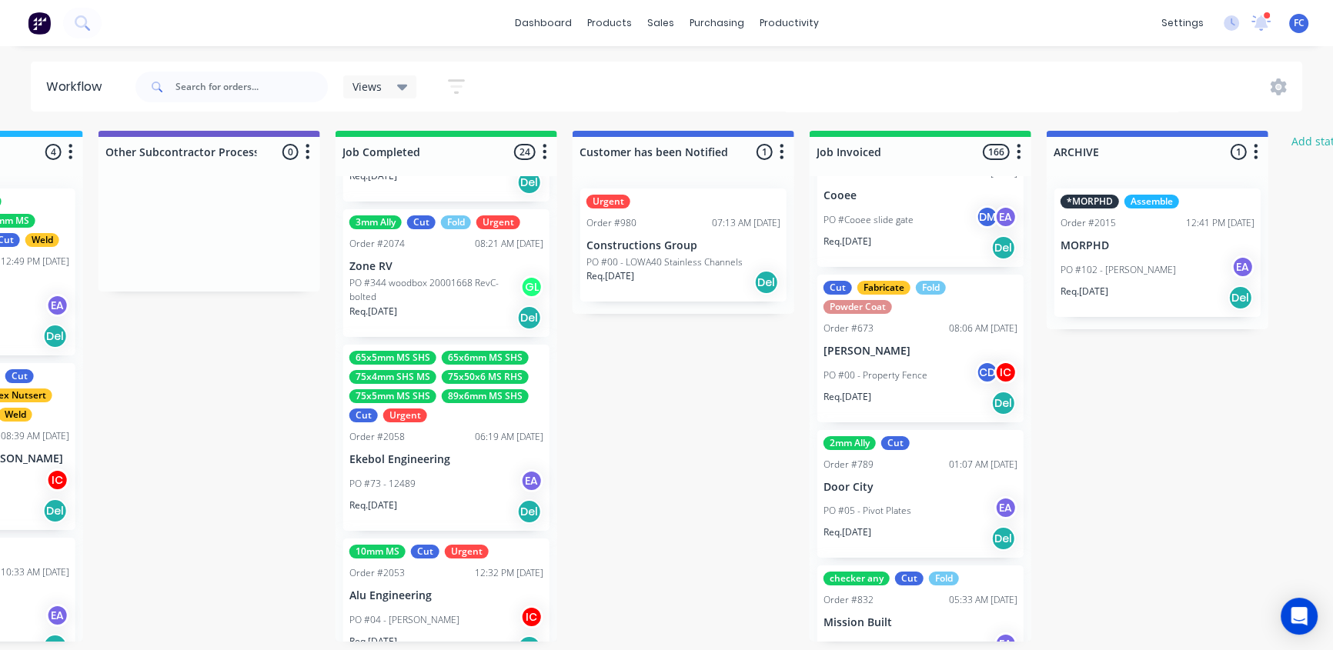
scroll to position [2391, 0]
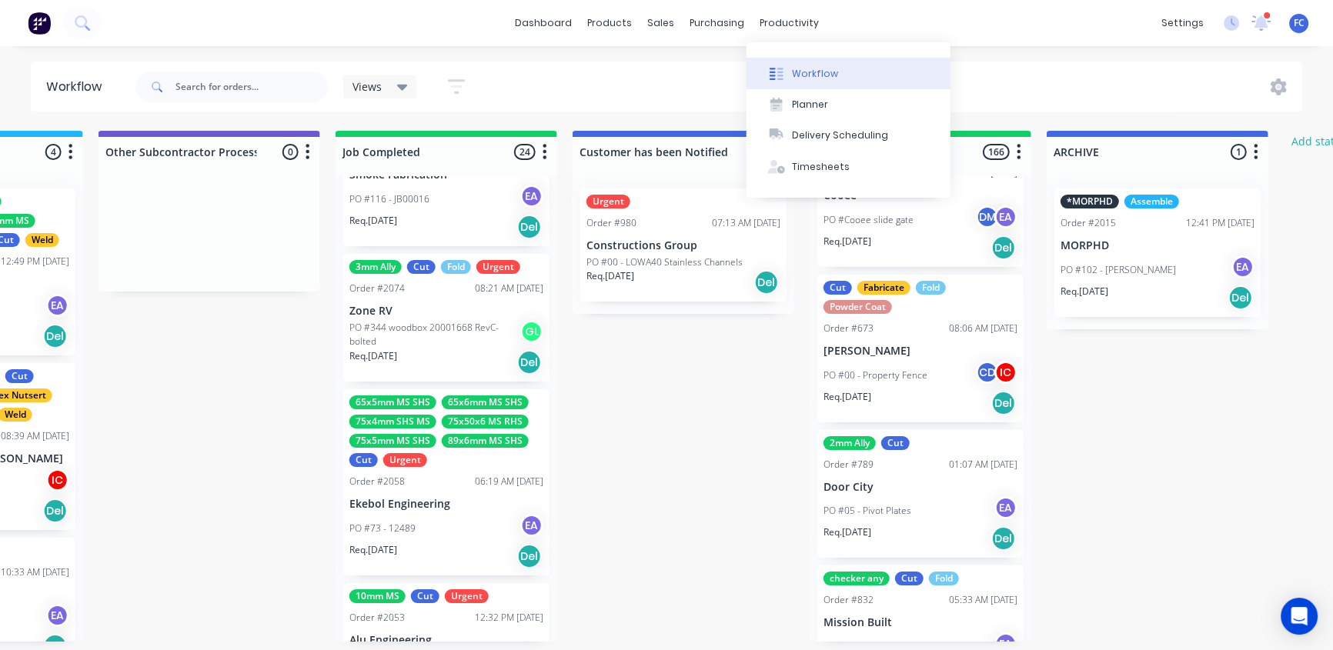
click at [814, 78] on div "Workflow" at bounding box center [816, 74] width 46 height 14
click at [810, 73] on div "Workflow" at bounding box center [816, 74] width 46 height 14
click at [814, 137] on div "Delivery Scheduling" at bounding box center [841, 136] width 96 height 14
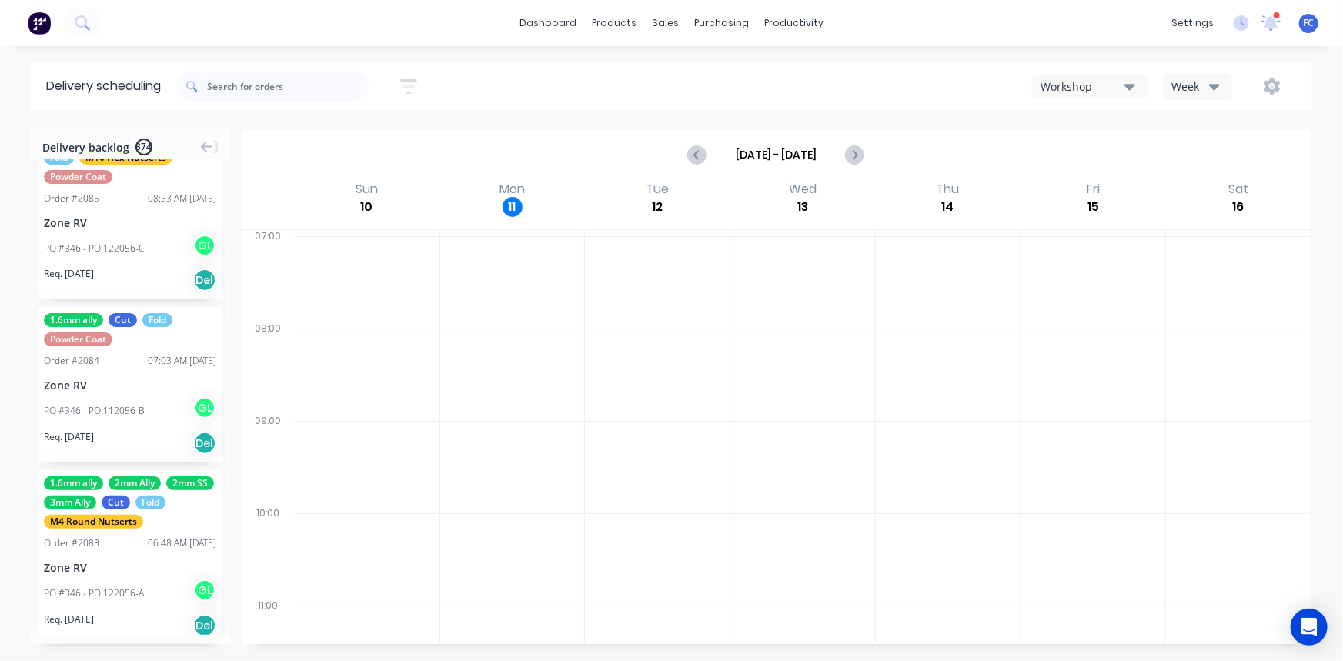
scroll to position [420, 0]
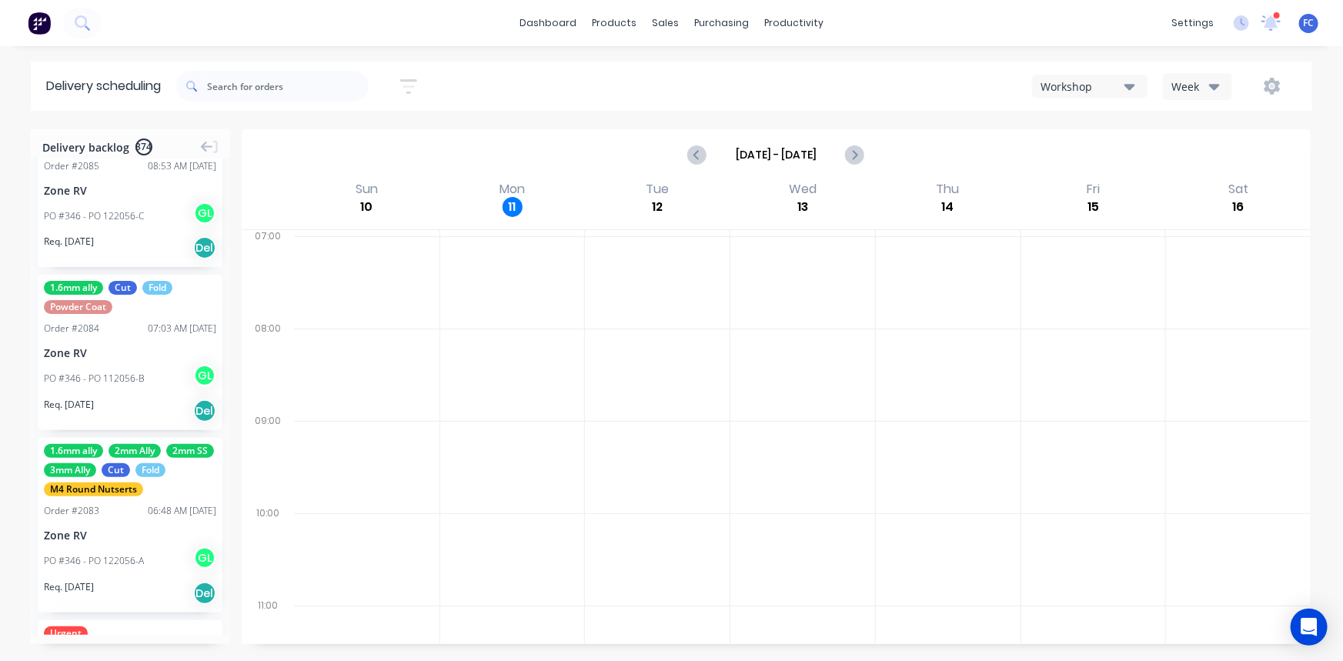
click at [99, 345] on div "Zone RV" at bounding box center [130, 353] width 172 height 16
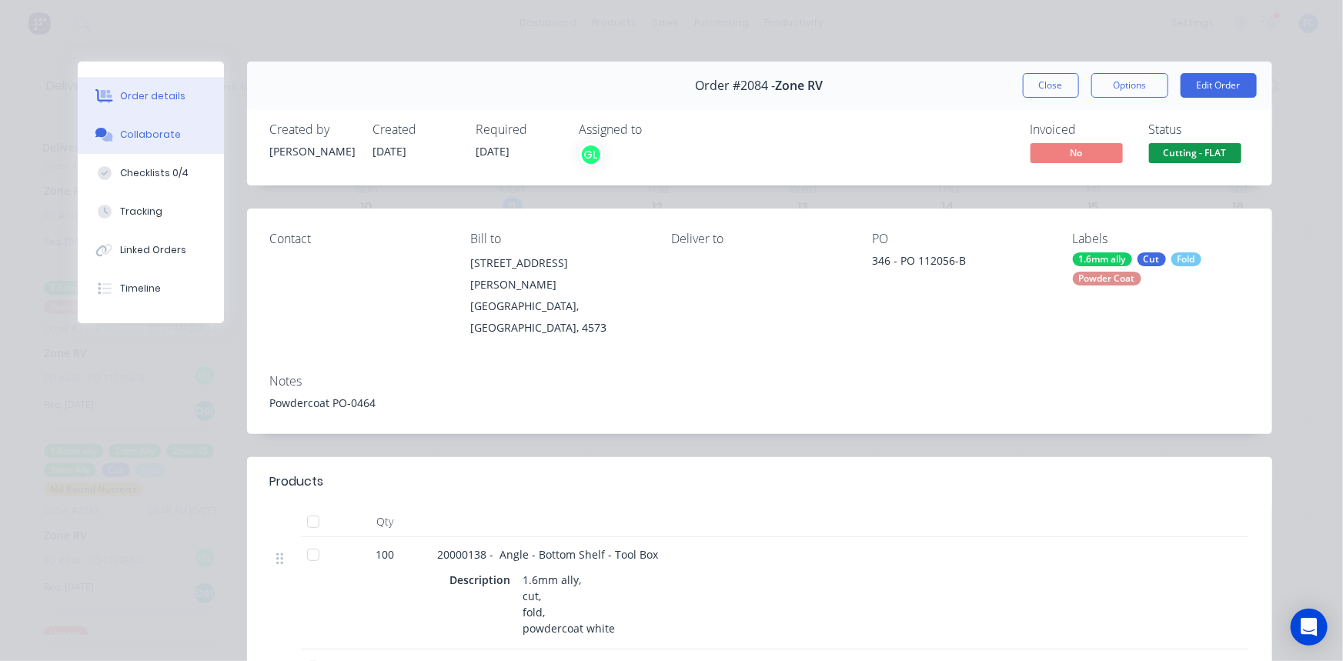
click at [162, 132] on div "Collaborate" at bounding box center [150, 135] width 61 height 14
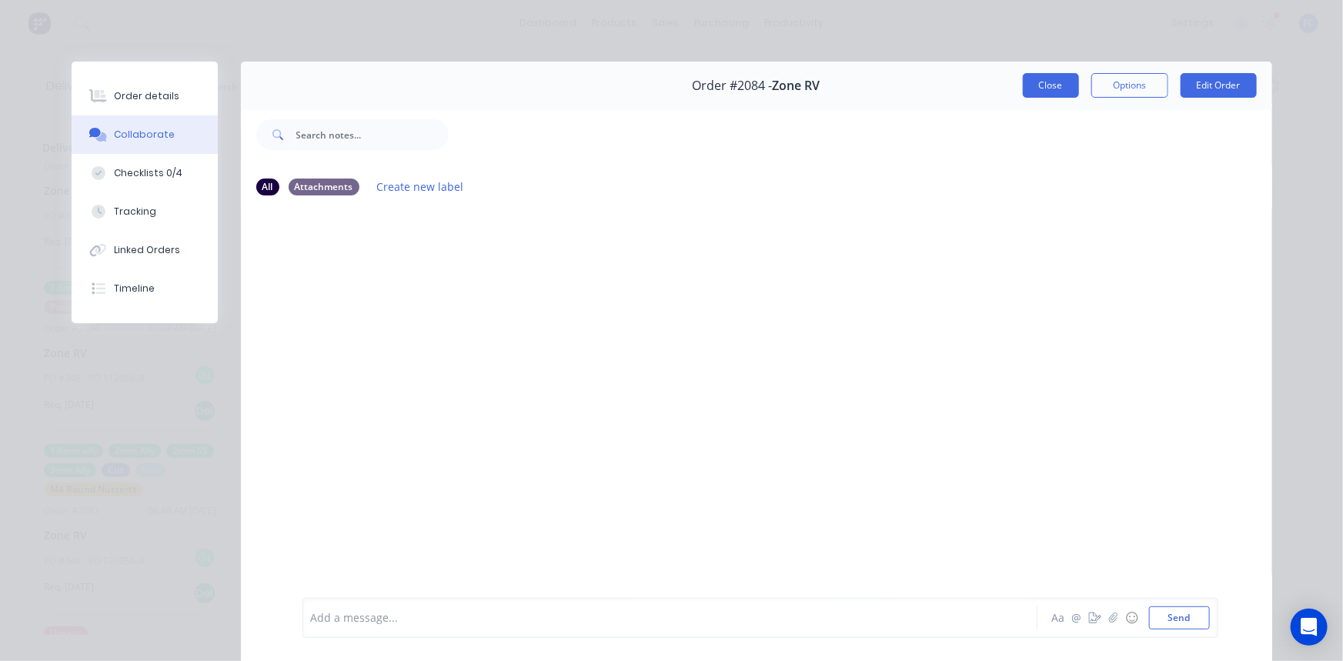
click at [1028, 85] on button "Close" at bounding box center [1051, 85] width 56 height 25
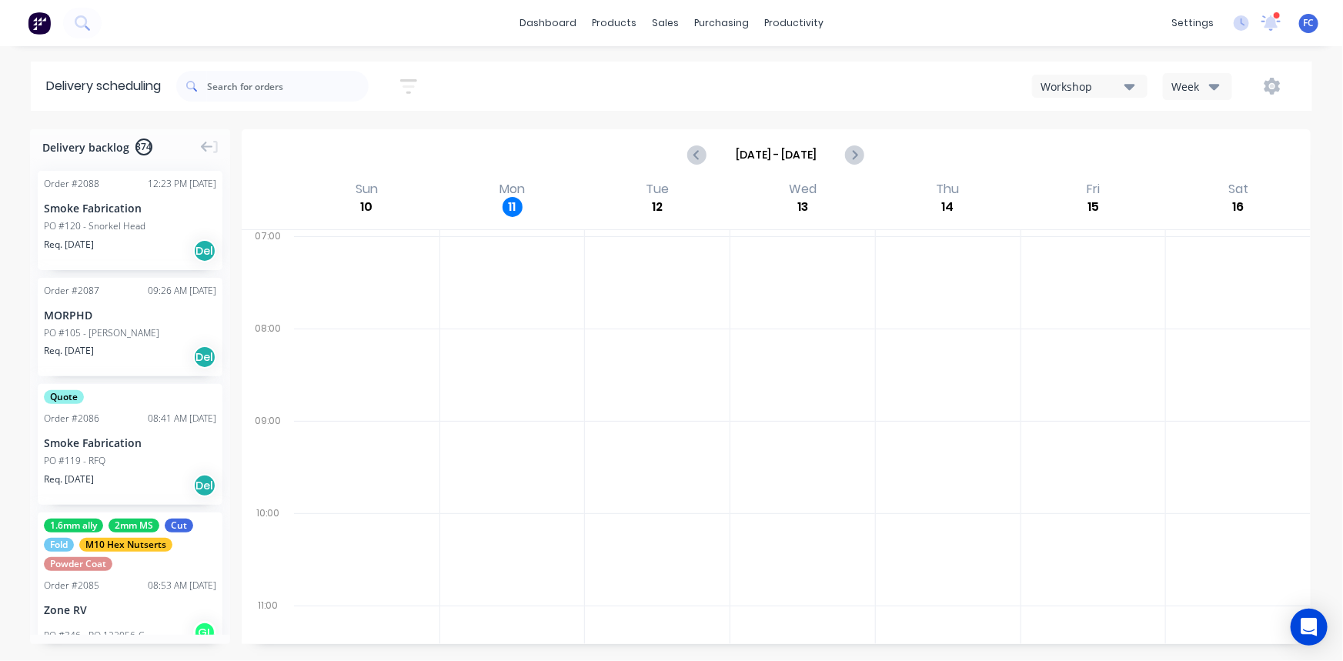
scroll to position [0, 0]
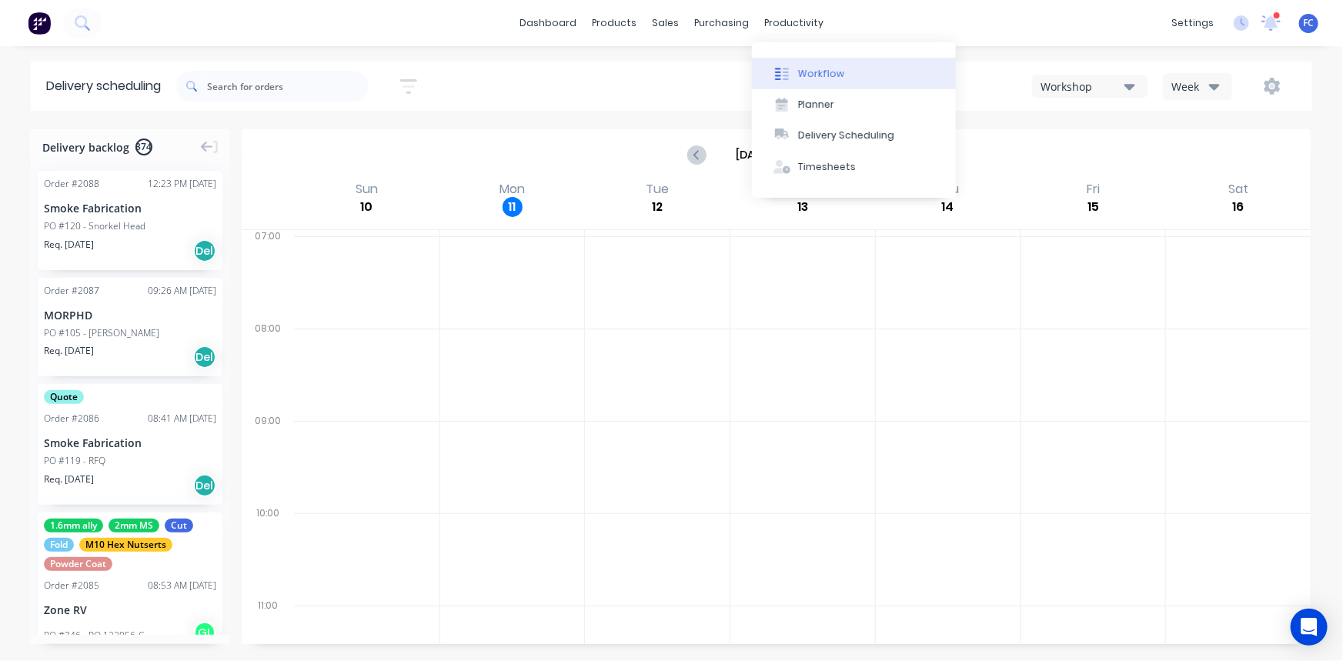
click at [817, 71] on div "Workflow" at bounding box center [821, 74] width 46 height 14
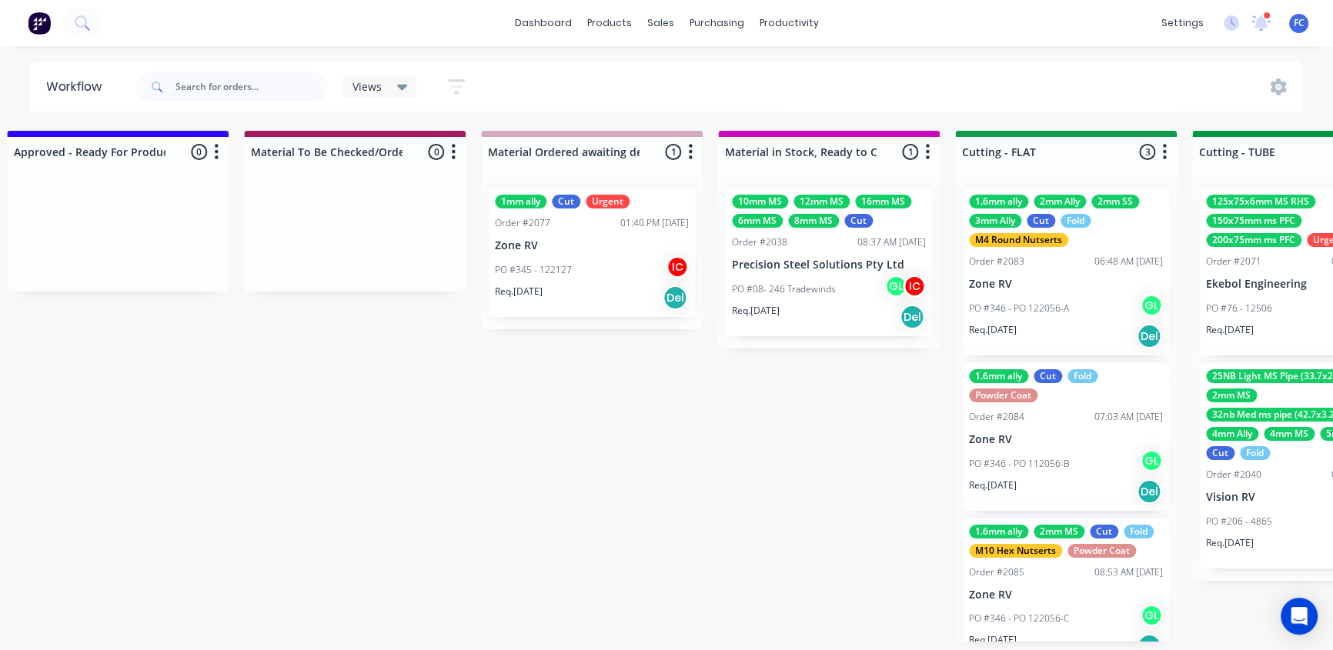
scroll to position [0, 2085]
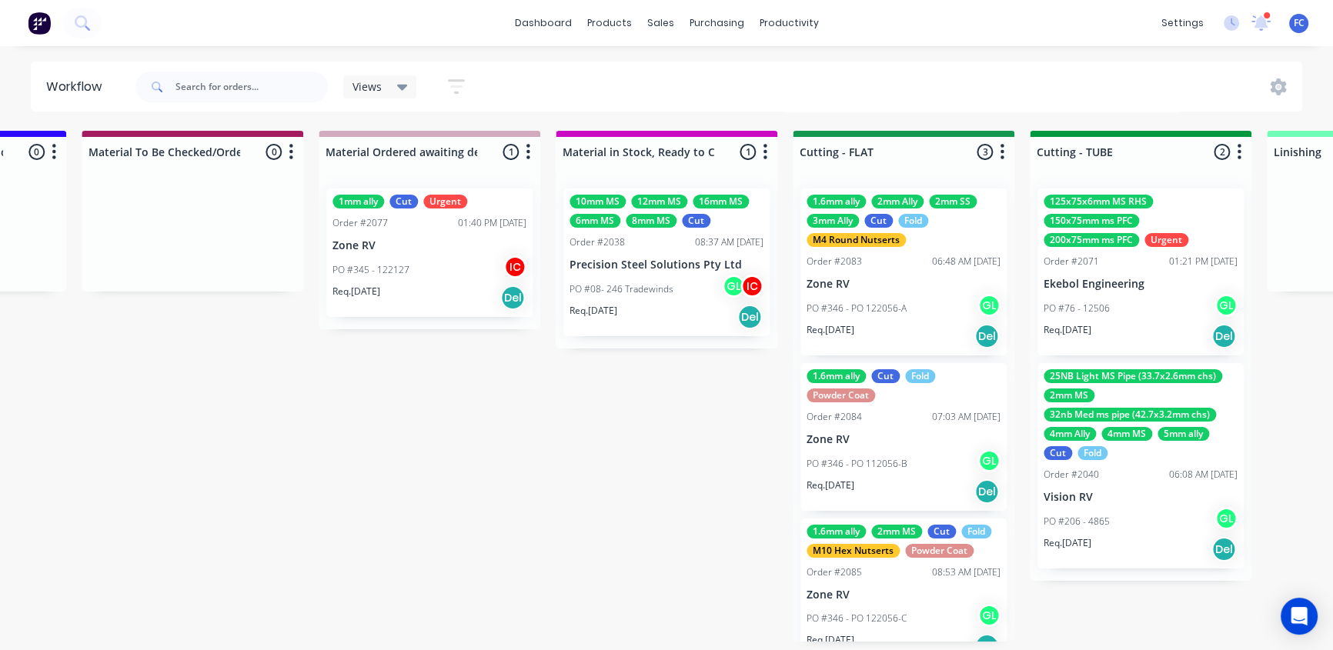
drag, startPoint x: 476, startPoint y: 649, endPoint x: 458, endPoint y: 644, distance: 18.5
click at [458, 642] on div "Submitted 4 Status colour #273444 hex #273444 Save Cancel Summaries Total order…" at bounding box center [972, 386] width 6139 height 511
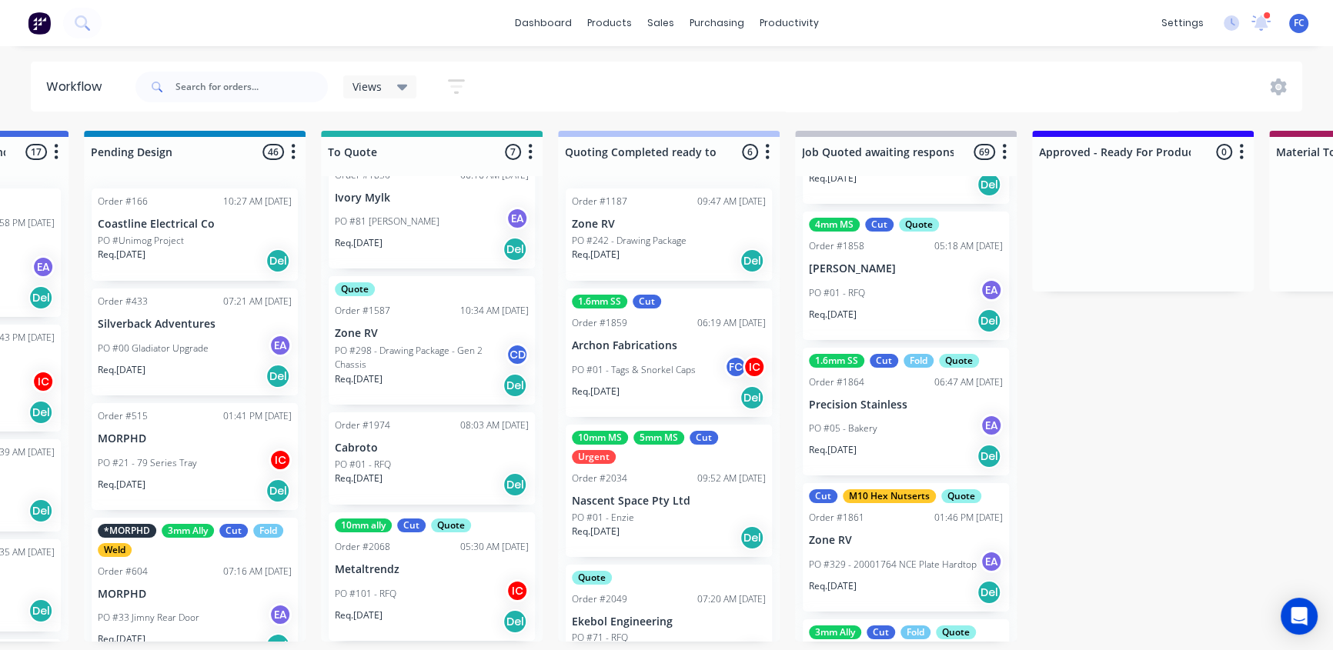
scroll to position [0, 898]
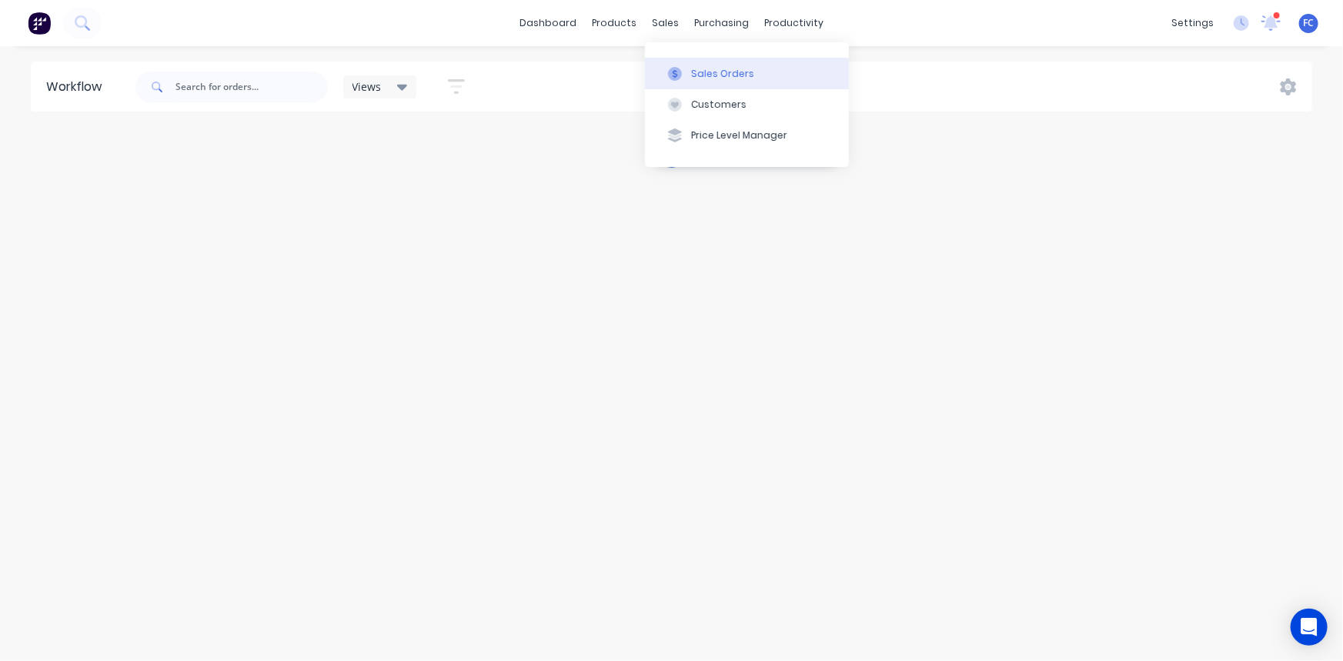
click at [692, 69] on div "Sales Orders" at bounding box center [722, 74] width 63 height 14
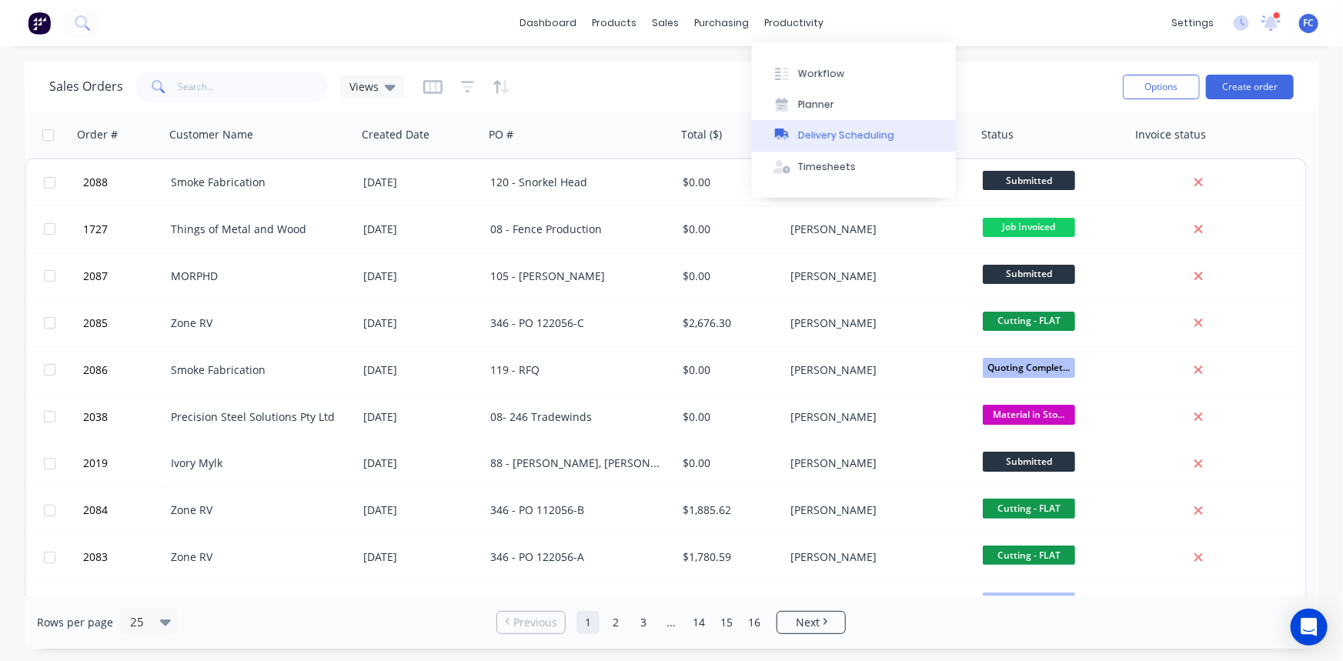
click at [820, 132] on div "Delivery Scheduling" at bounding box center [846, 136] width 96 height 14
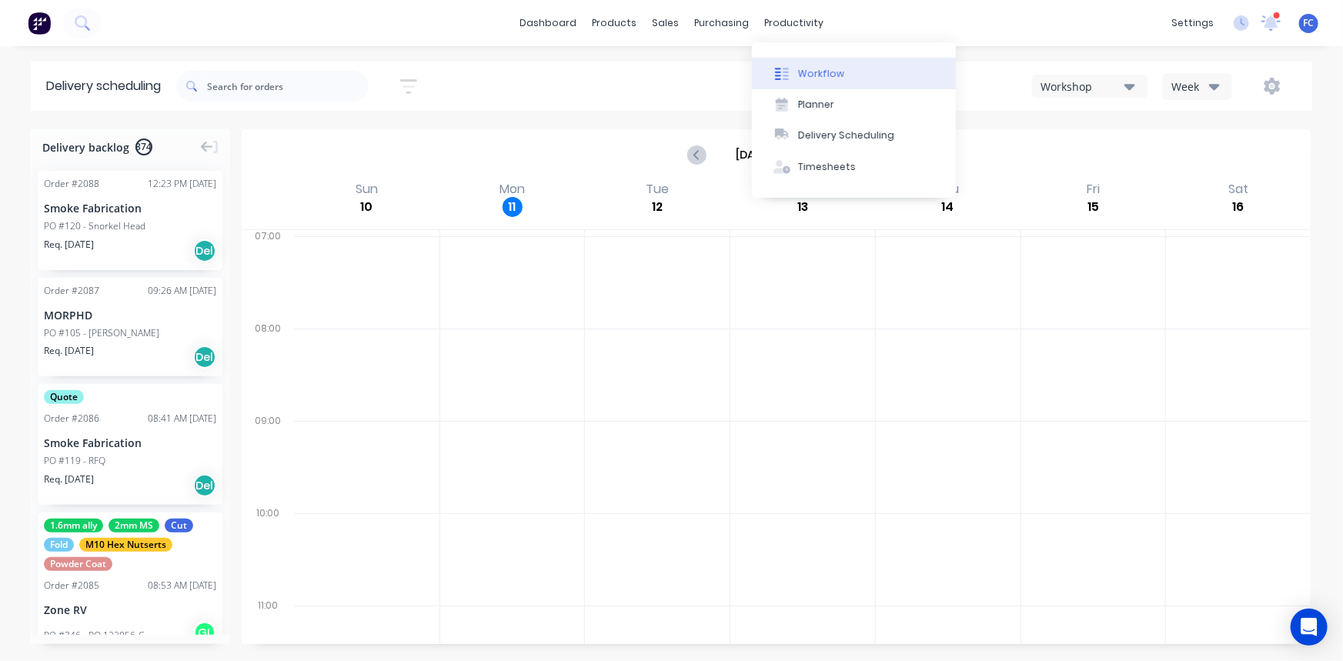
click at [808, 75] on div "Workflow" at bounding box center [821, 74] width 46 height 14
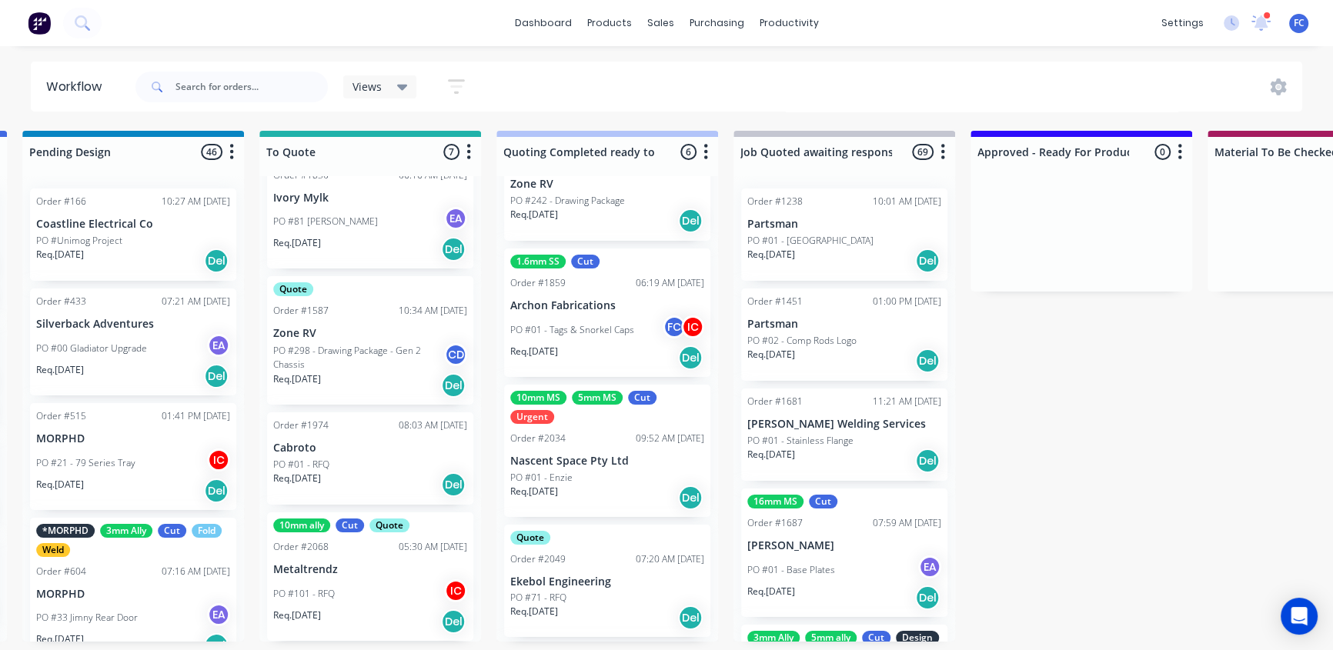
scroll to position [209, 0]
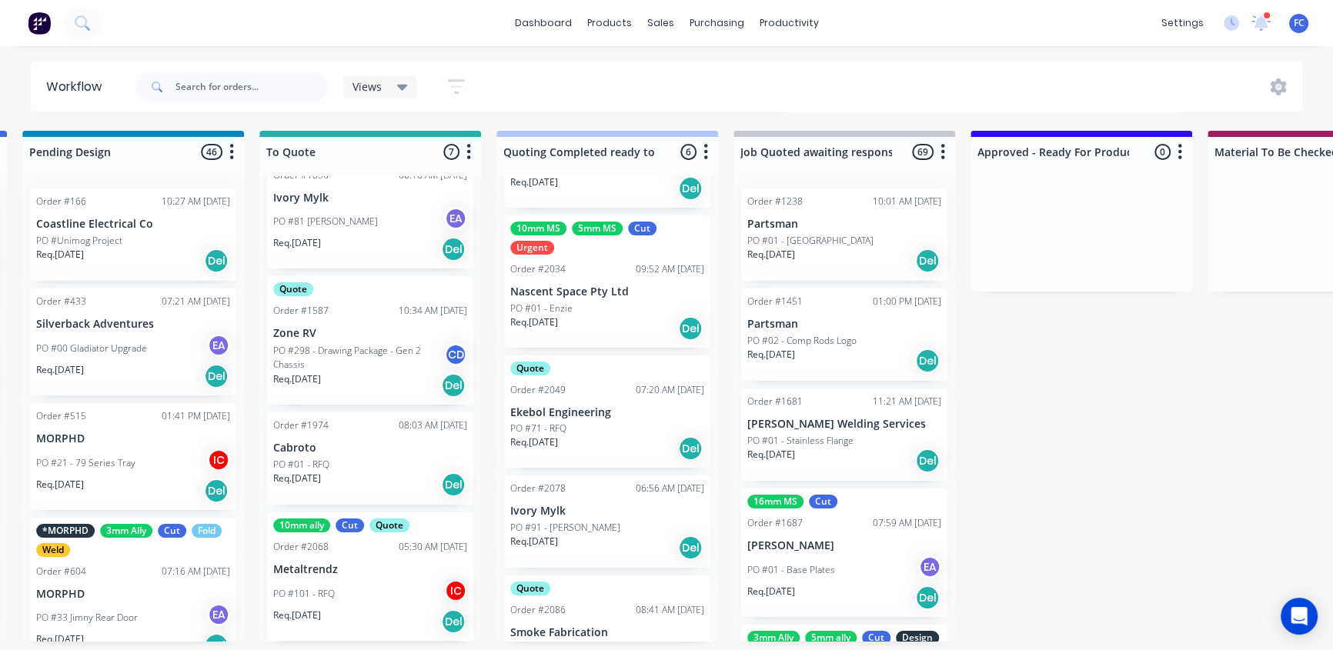
click at [573, 426] on div "PO #71 - RFQ" at bounding box center [607, 429] width 194 height 14
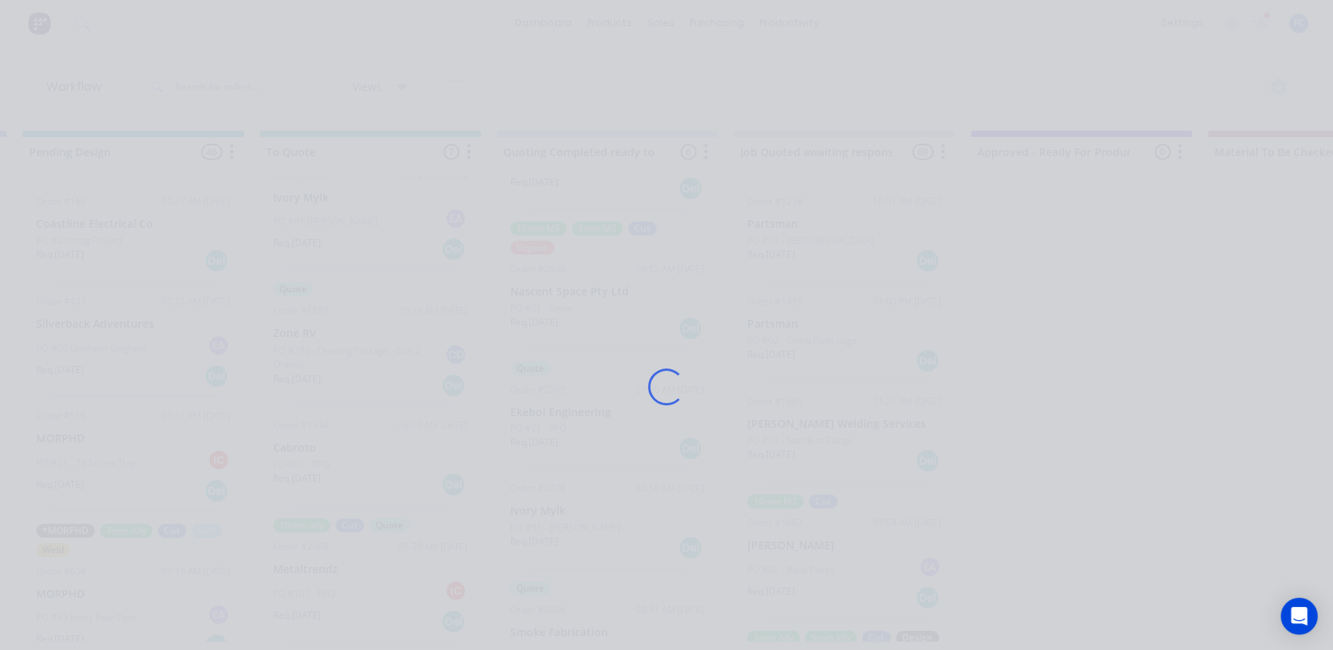
scroll to position [0, 959]
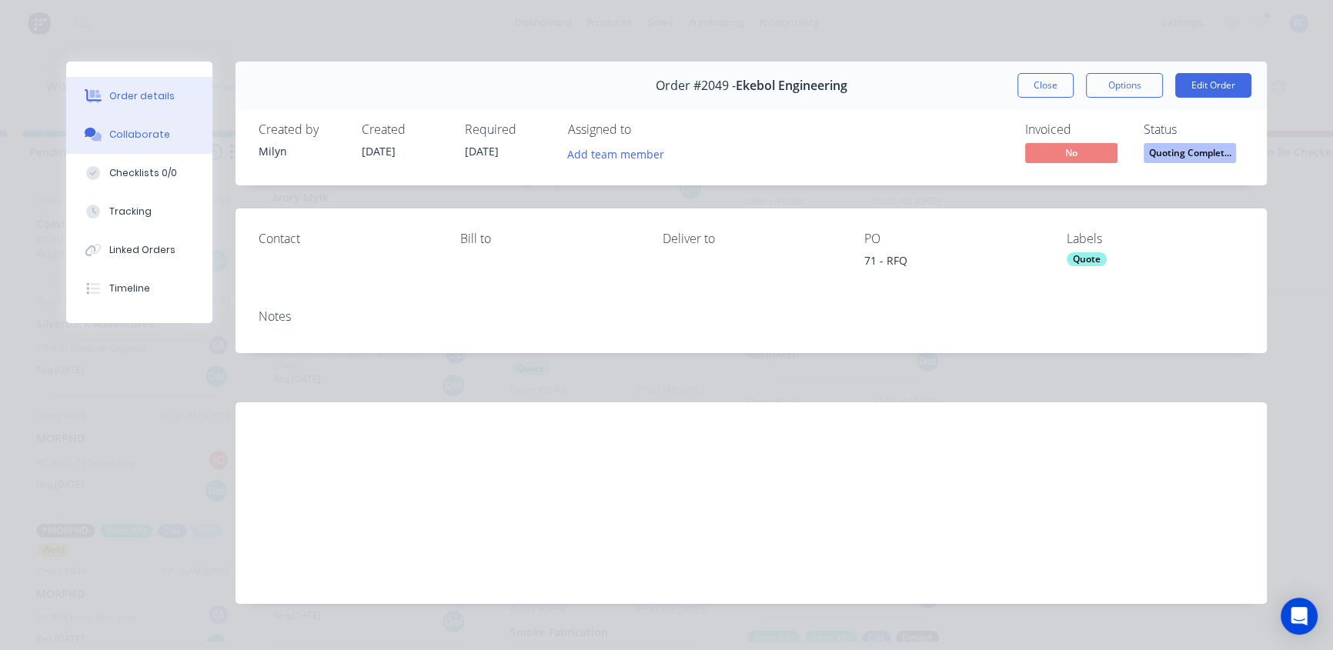
click at [159, 139] on button "Collaborate" at bounding box center [139, 134] width 146 height 38
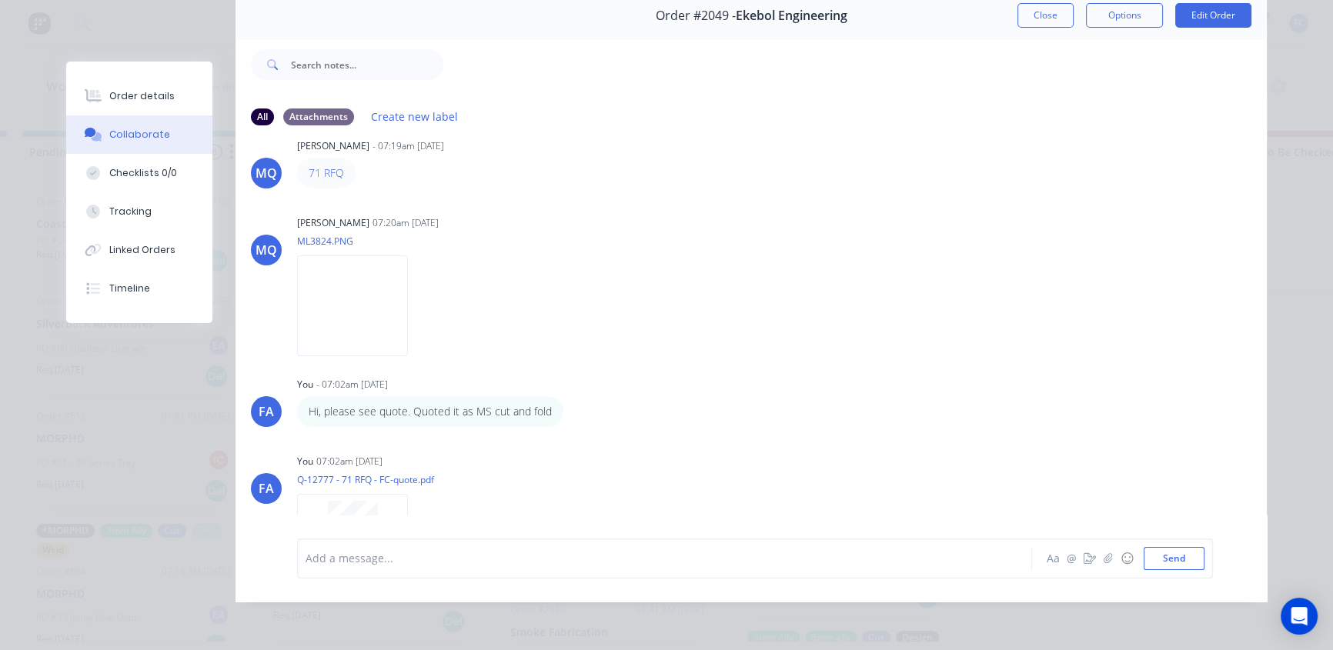
scroll to position [26, 0]
drag, startPoint x: 1035, startPoint y: 0, endPoint x: 791, endPoint y: 303, distance: 388.7
click at [1035, 3] on button "Close" at bounding box center [1046, 15] width 56 height 25
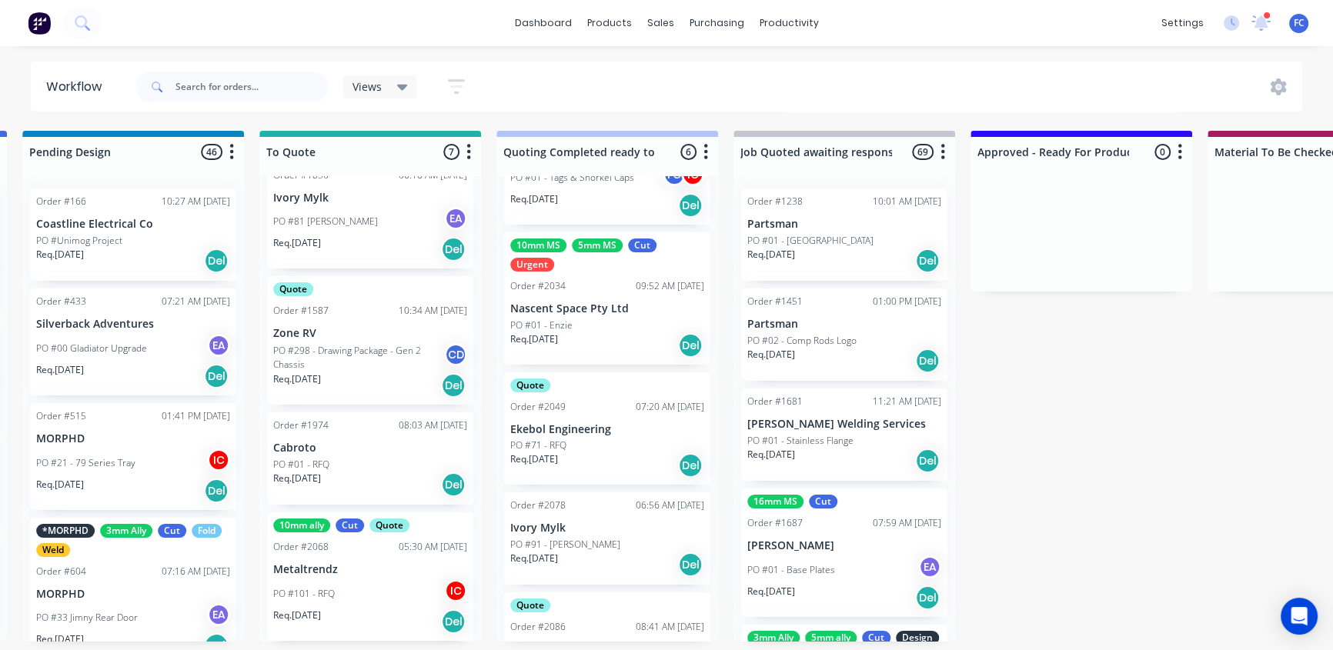
scroll to position [187, 0]
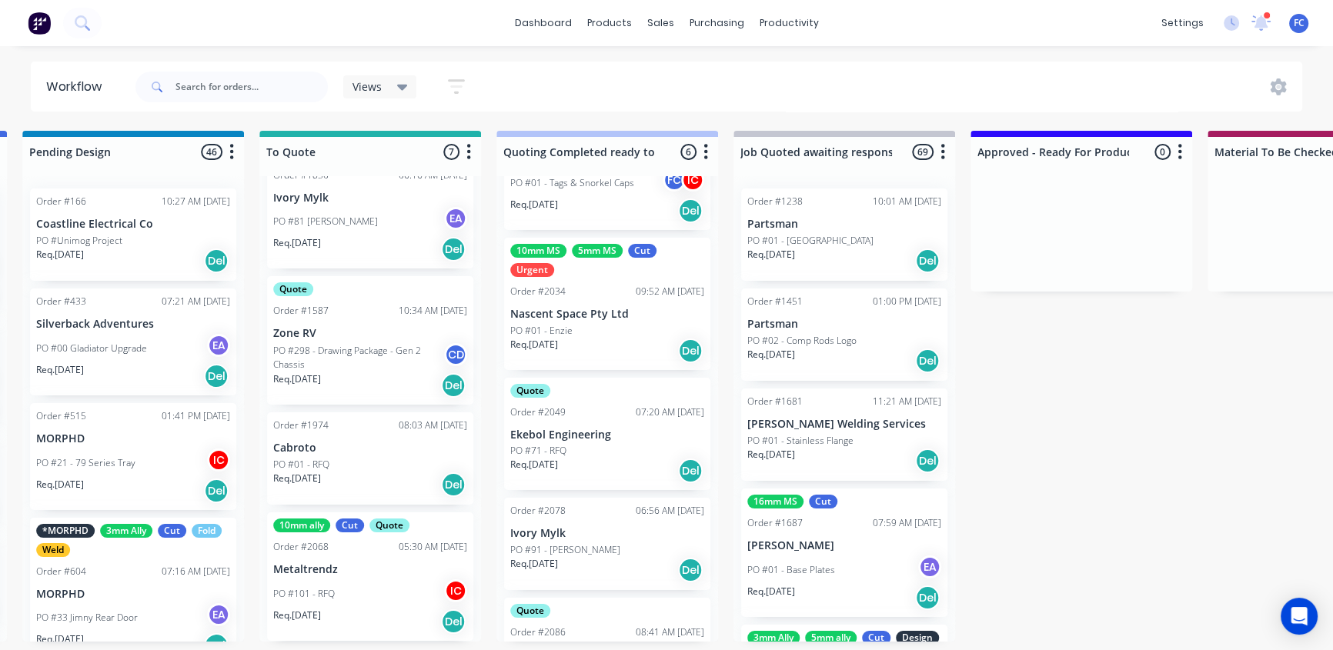
click at [577, 449] on div "PO #71 - RFQ" at bounding box center [607, 451] width 194 height 14
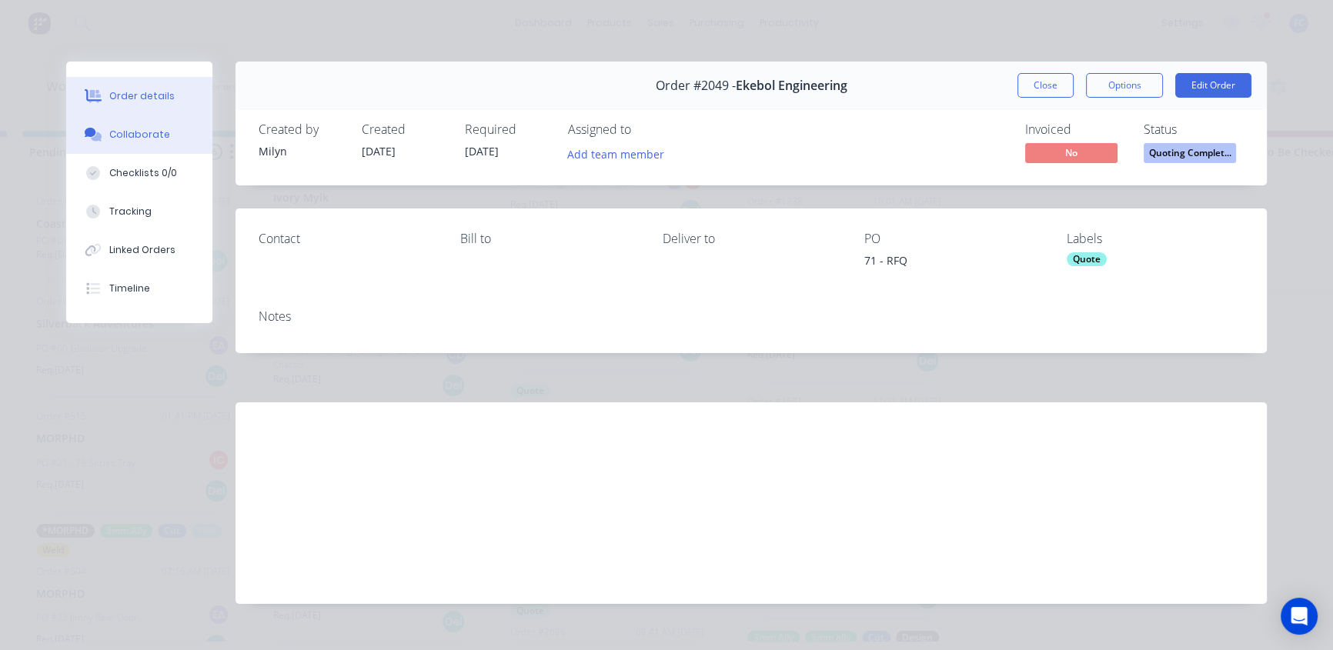
drag, startPoint x: 129, startPoint y: 123, endPoint x: 122, endPoint y: 131, distance: 10.9
click at [129, 123] on button "Collaborate" at bounding box center [139, 134] width 146 height 38
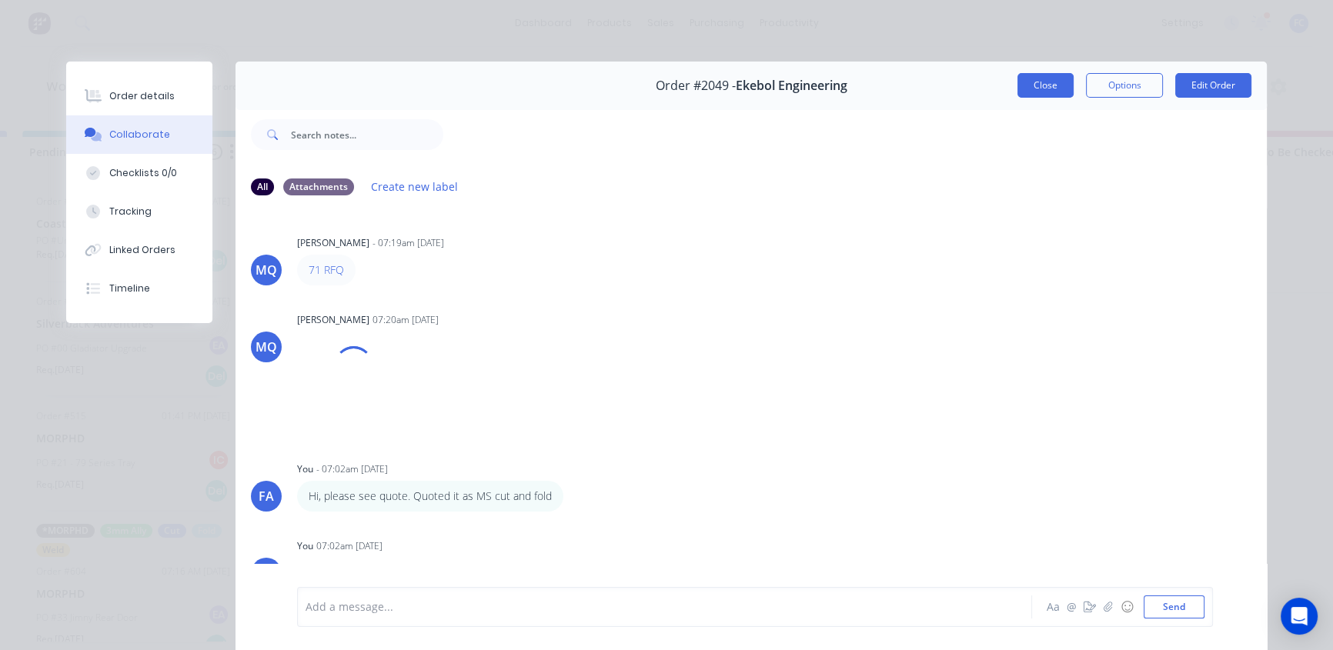
click at [1034, 85] on button "Close" at bounding box center [1046, 85] width 56 height 25
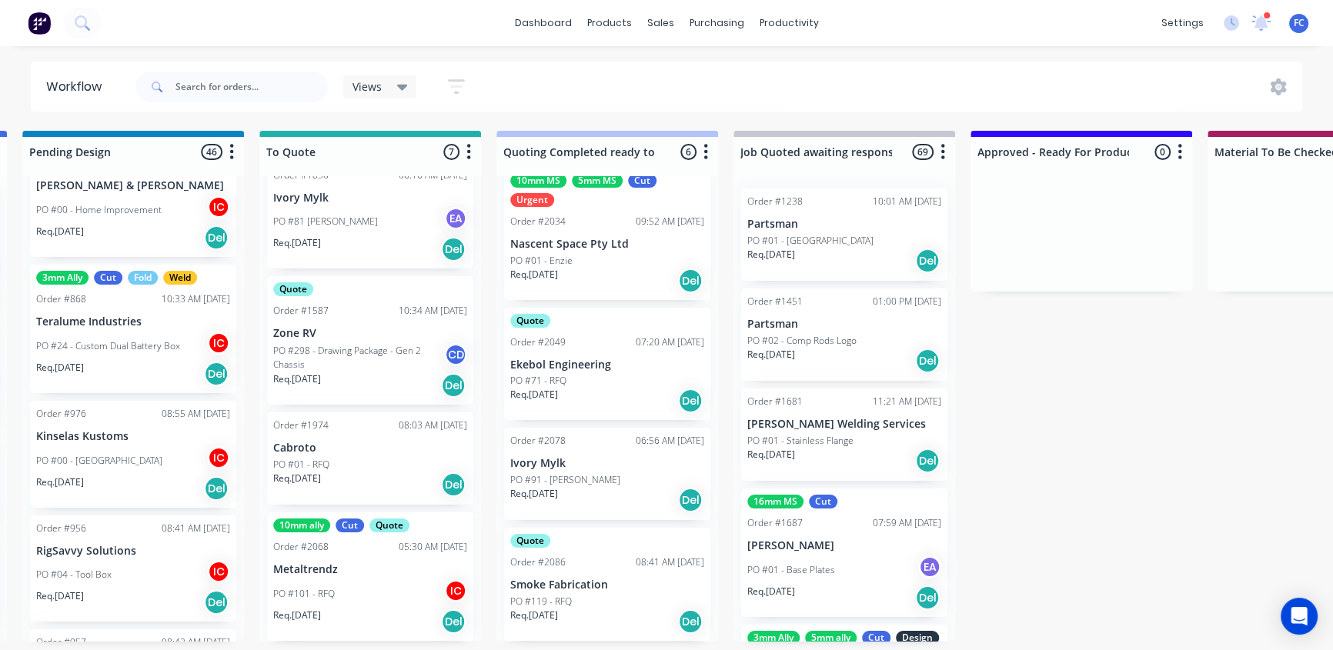
scroll to position [979, 0]
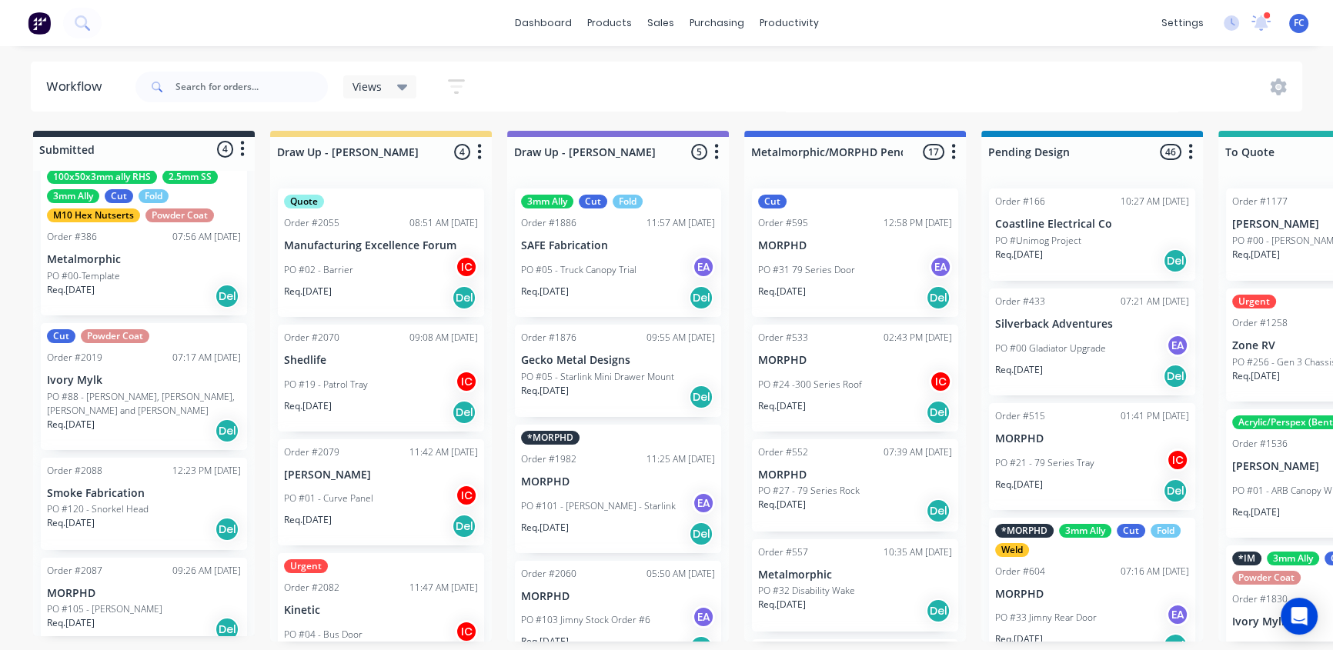
scroll to position [53, 0]
